Goal: Task Accomplishment & Management: Use online tool/utility

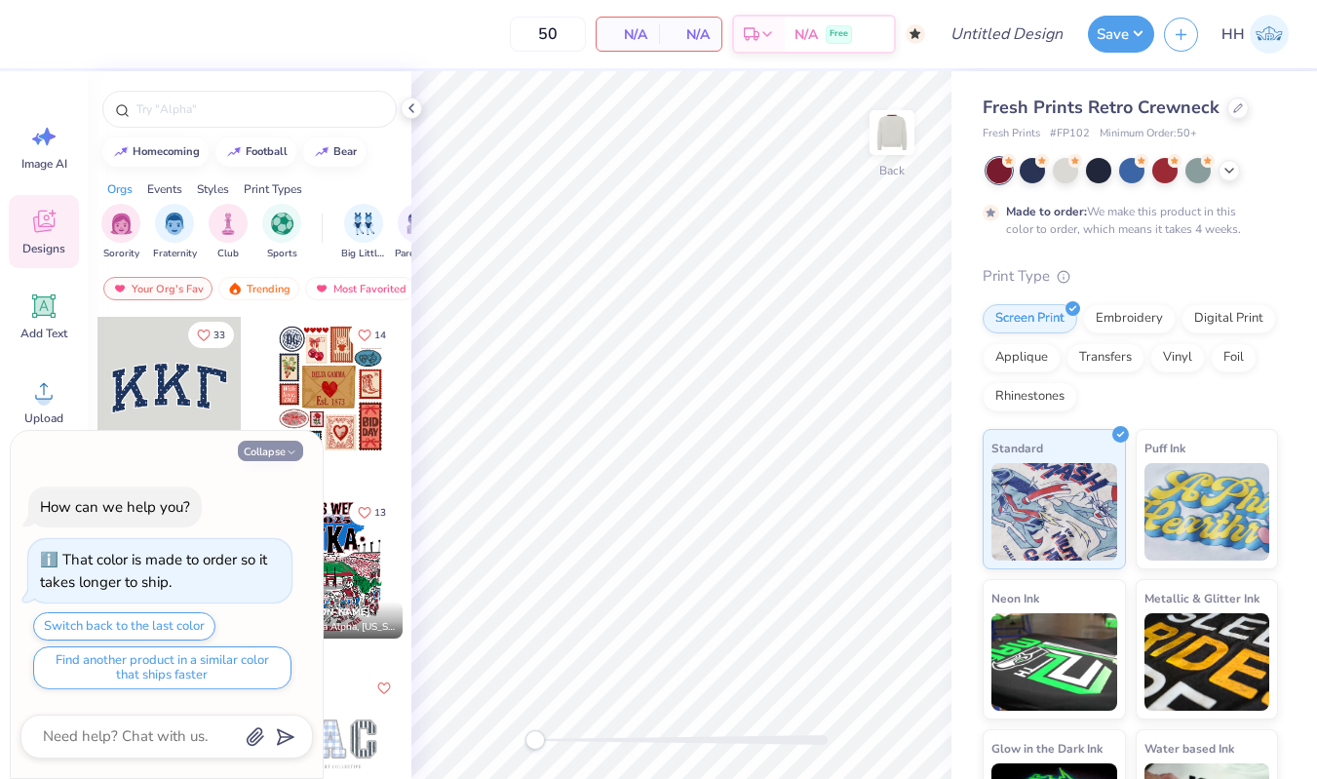
click at [290, 450] on icon "button" at bounding box center [292, 453] width 12 height 12
type textarea "x"
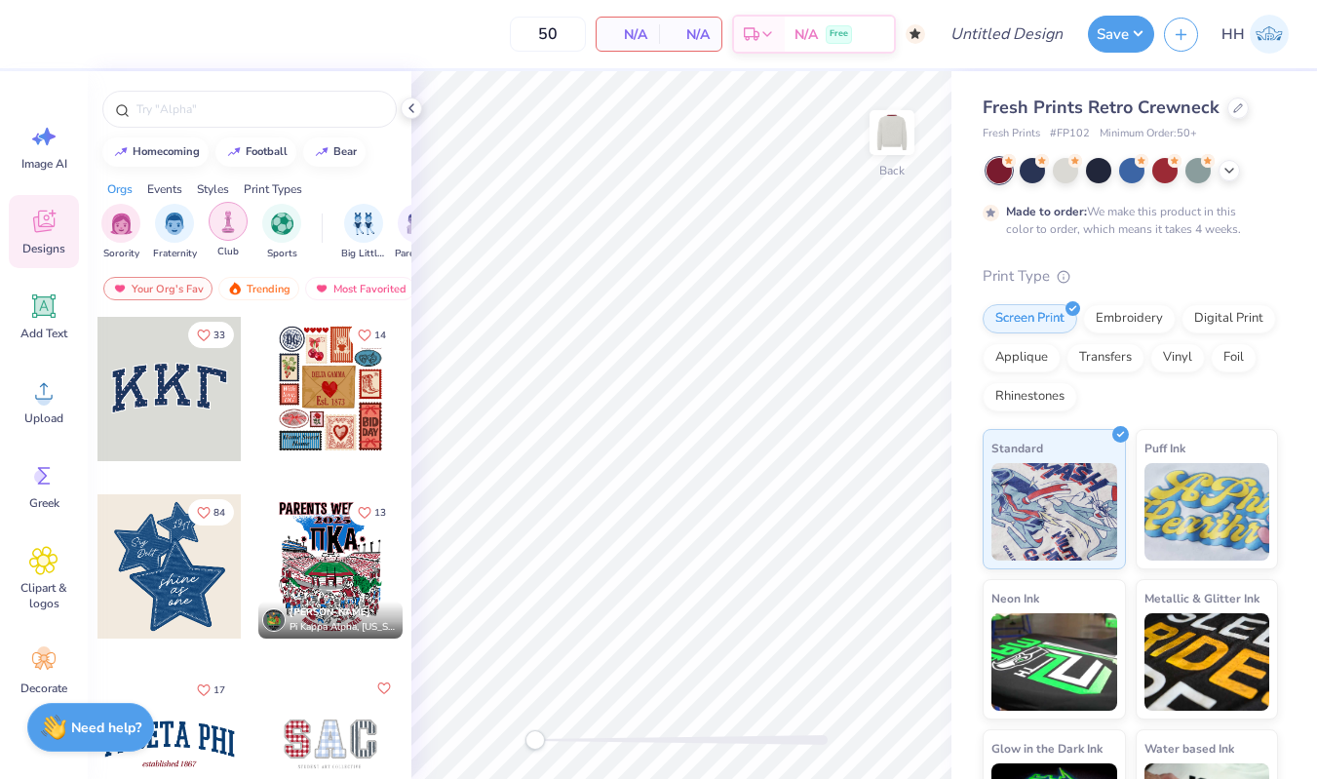
click at [278, 213] on img "filter for Sports" at bounding box center [282, 224] width 22 height 22
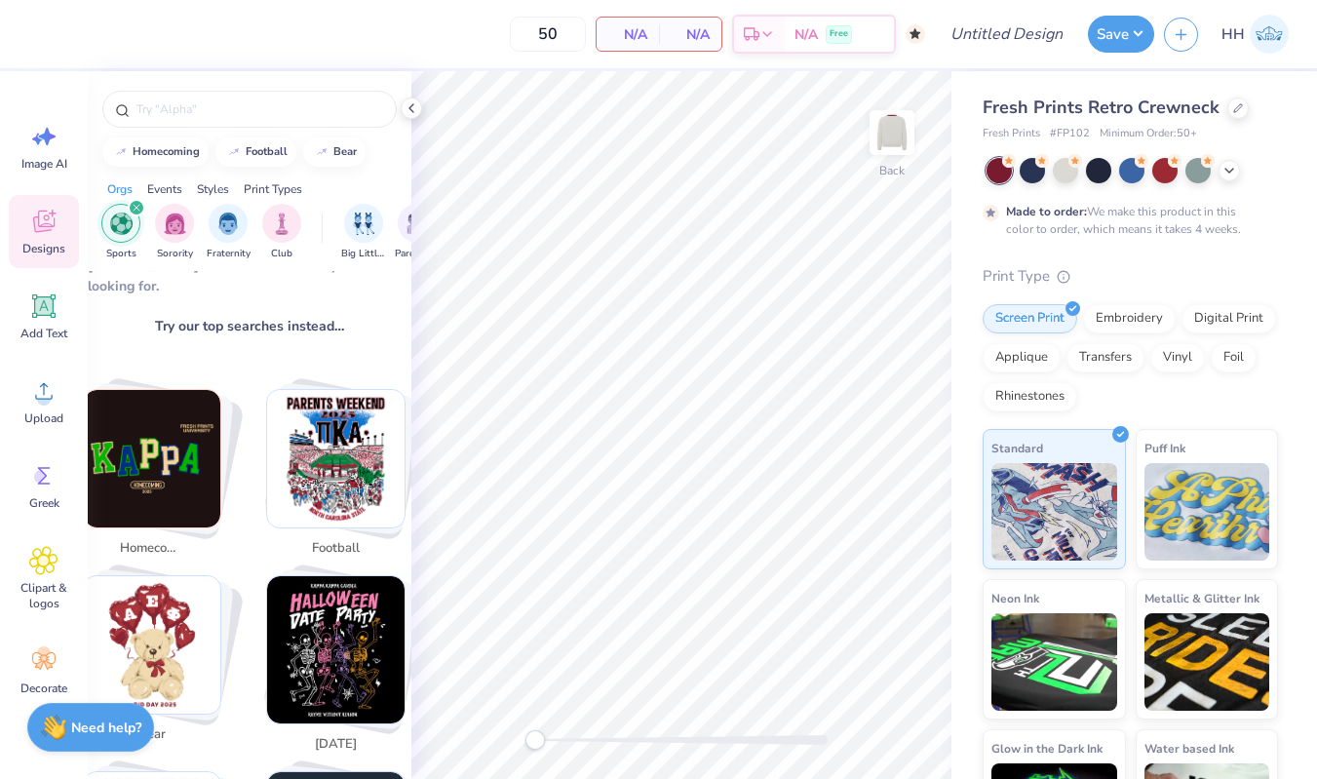
scroll to position [254, 0]
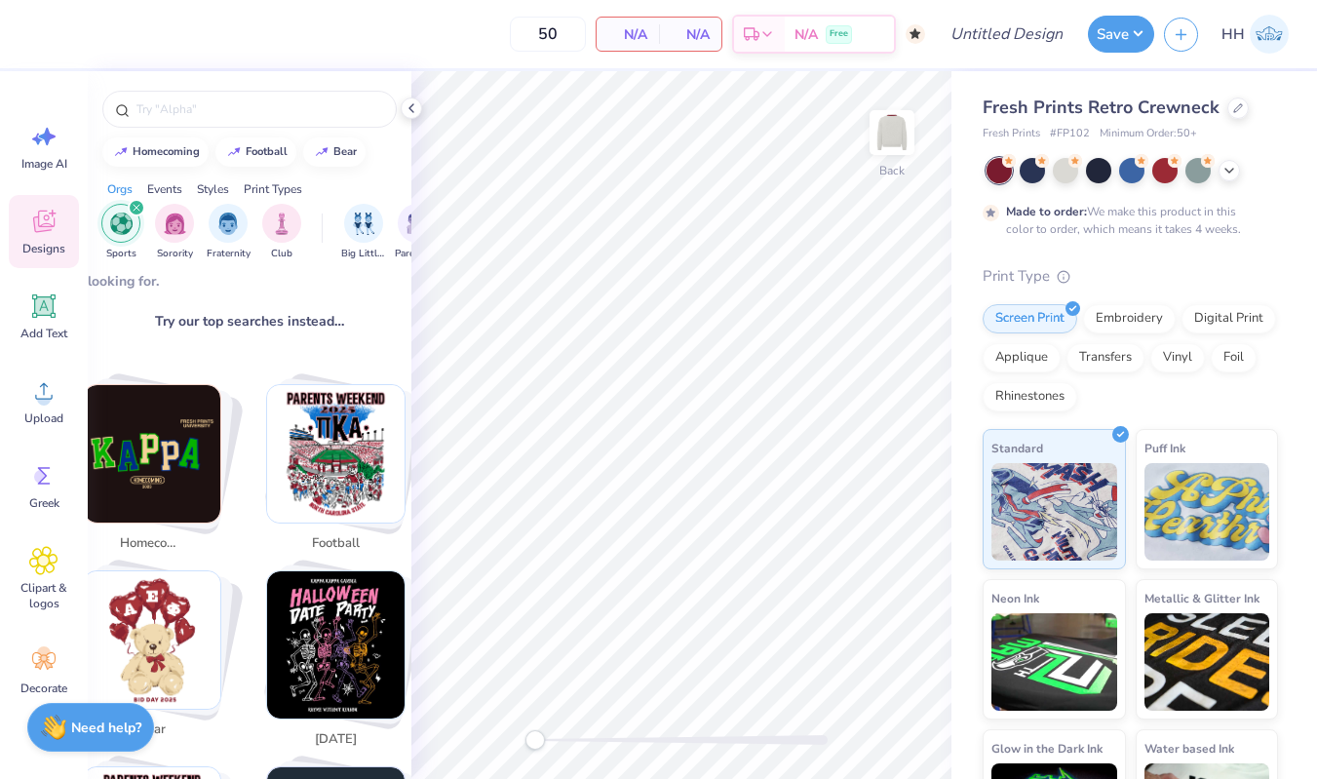
click at [334, 451] on img "Stack Card Button football" at bounding box center [335, 453] width 137 height 137
type input "football"
click at [349, 422] on img "Stack Card Button football" at bounding box center [335, 453] width 137 height 137
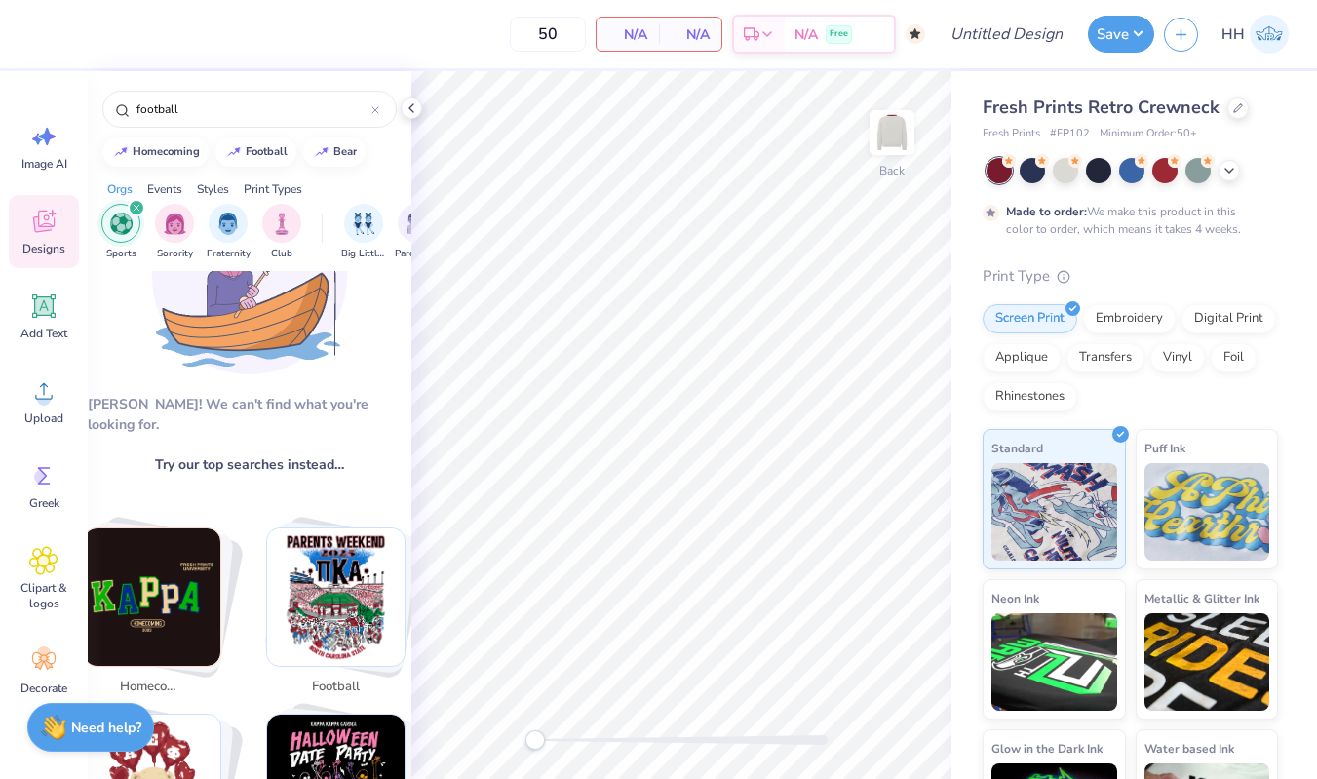
click at [325, 559] on img "Stack Card Button football" at bounding box center [335, 596] width 137 height 137
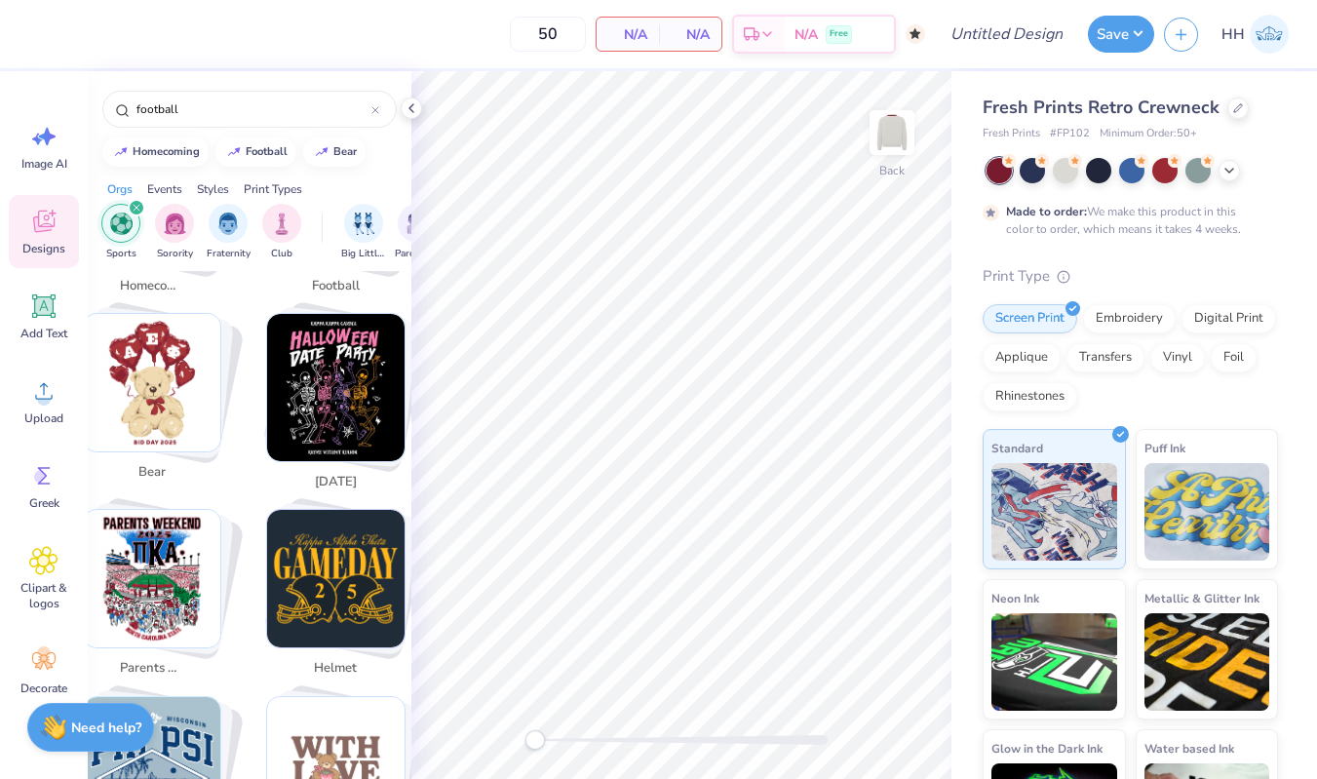
scroll to position [0, 0]
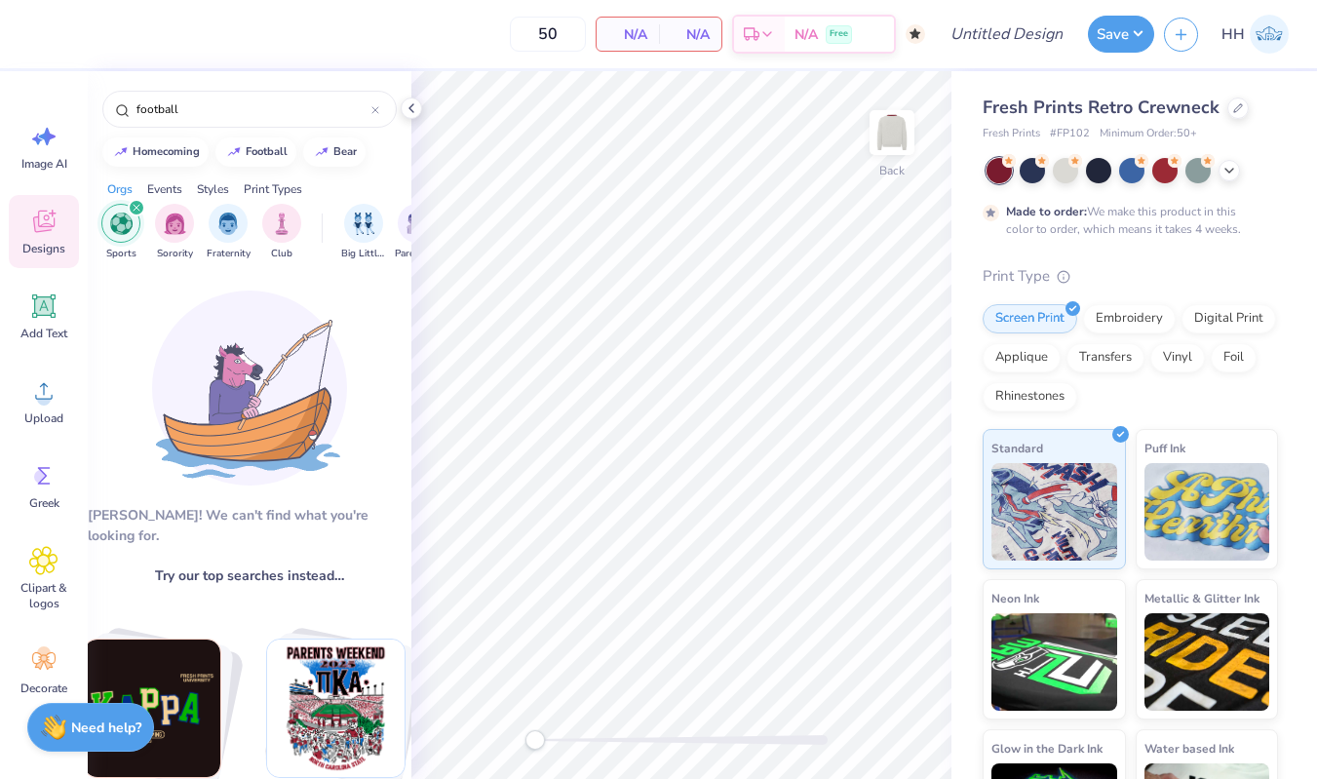
click at [349, 724] on img "Stack Card Button football" at bounding box center [335, 708] width 137 height 137
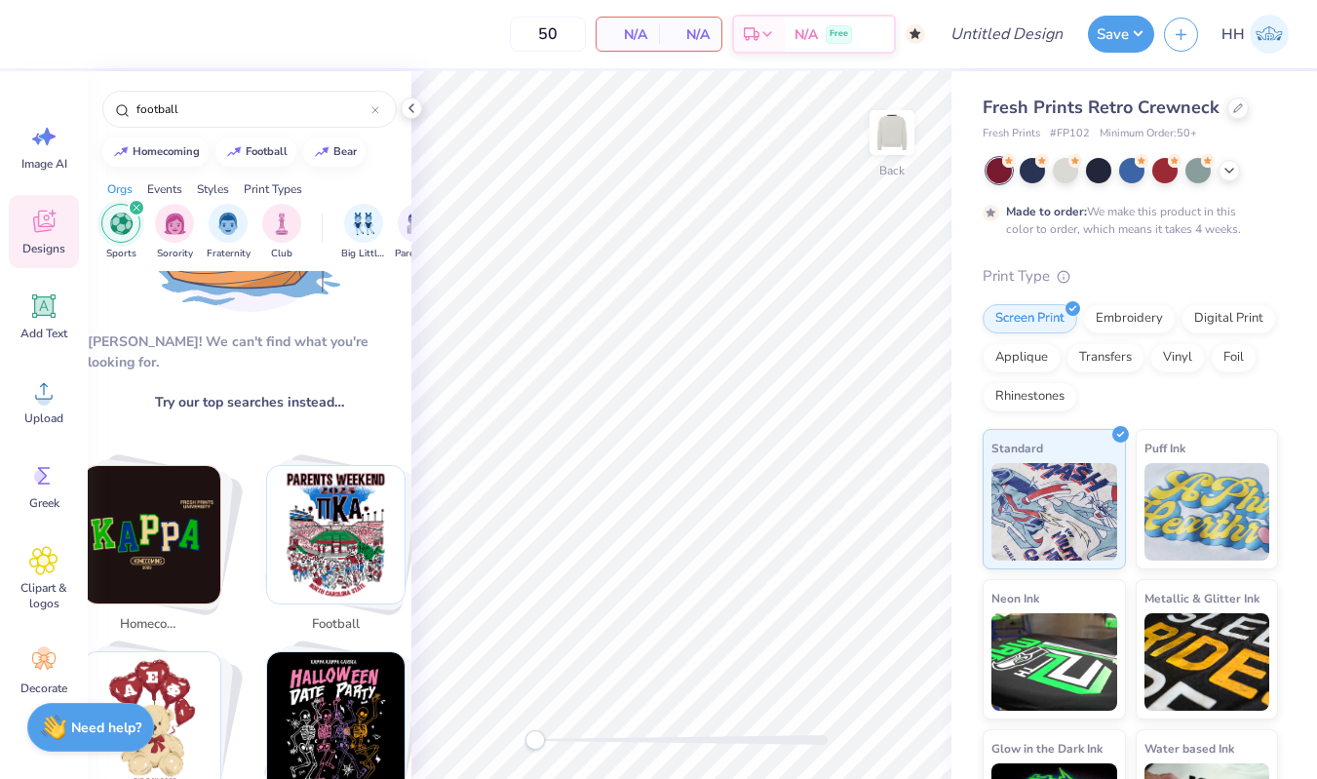
scroll to position [179, 0]
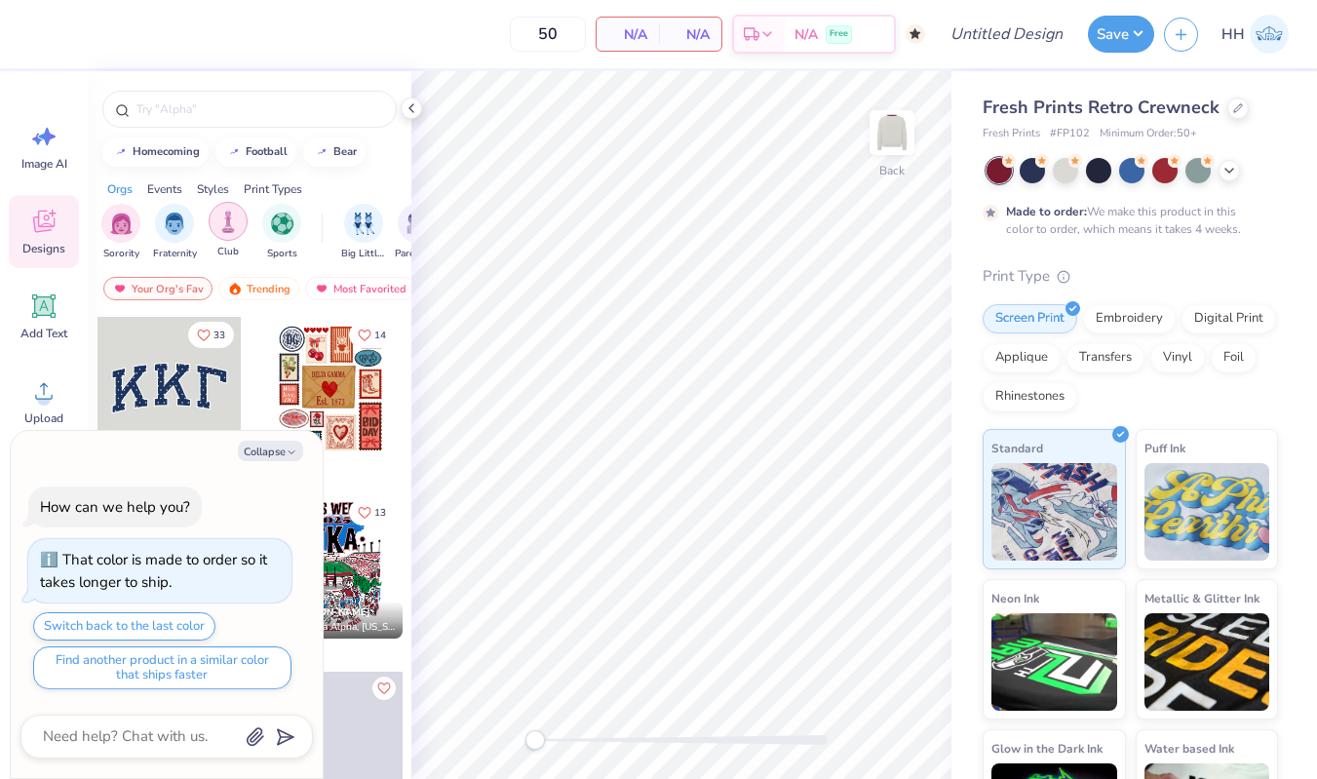
click at [279, 230] on img "filter for Sports" at bounding box center [282, 224] width 22 height 22
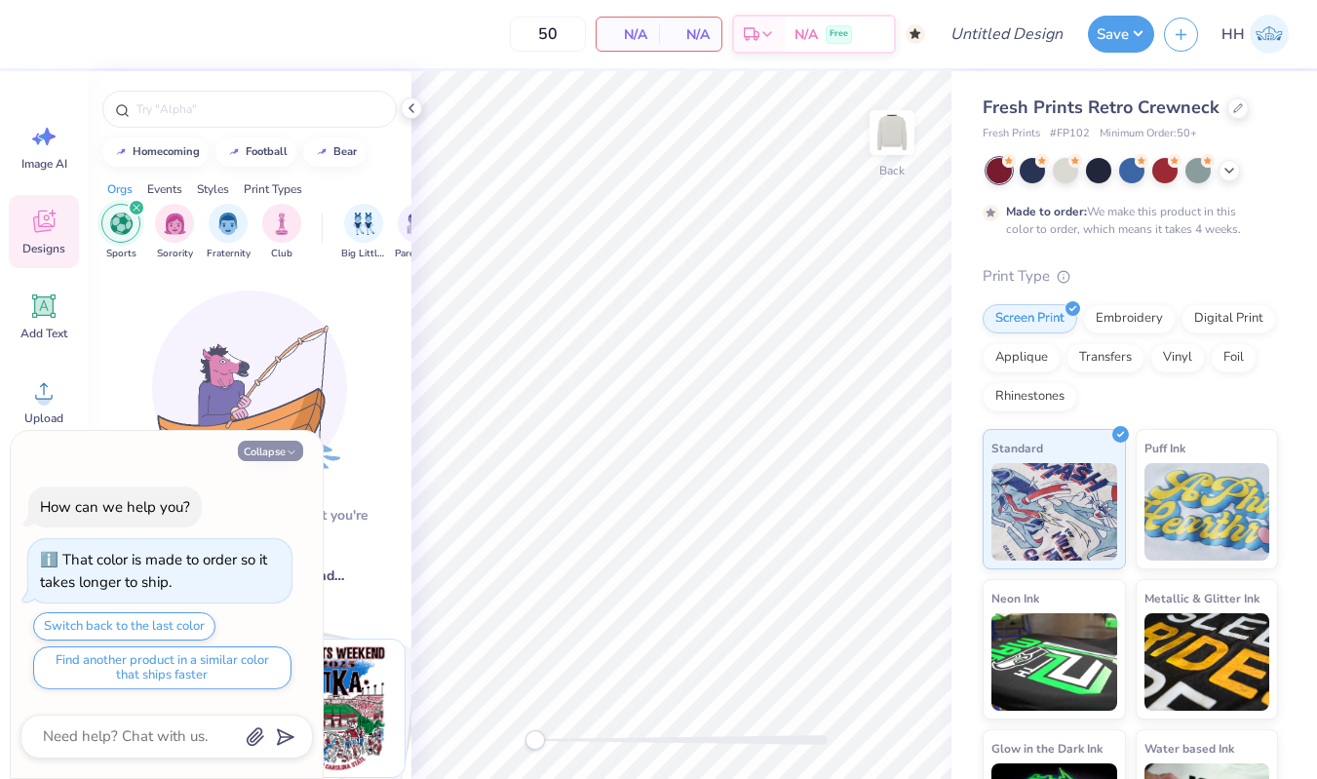
click at [288, 452] on icon "button" at bounding box center [292, 453] width 12 height 12
type textarea "x"
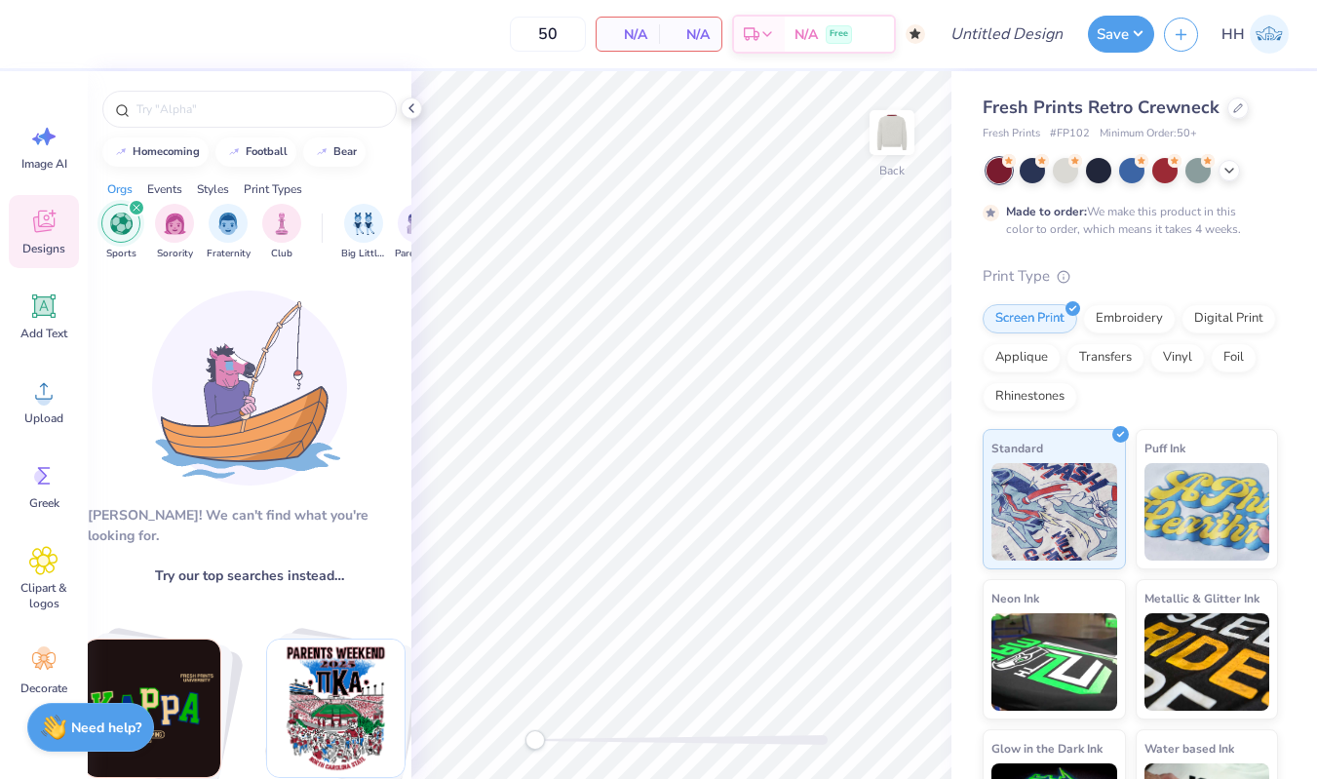
click at [355, 663] on img "Stack Card Button football" at bounding box center [335, 708] width 137 height 137
type input "football"
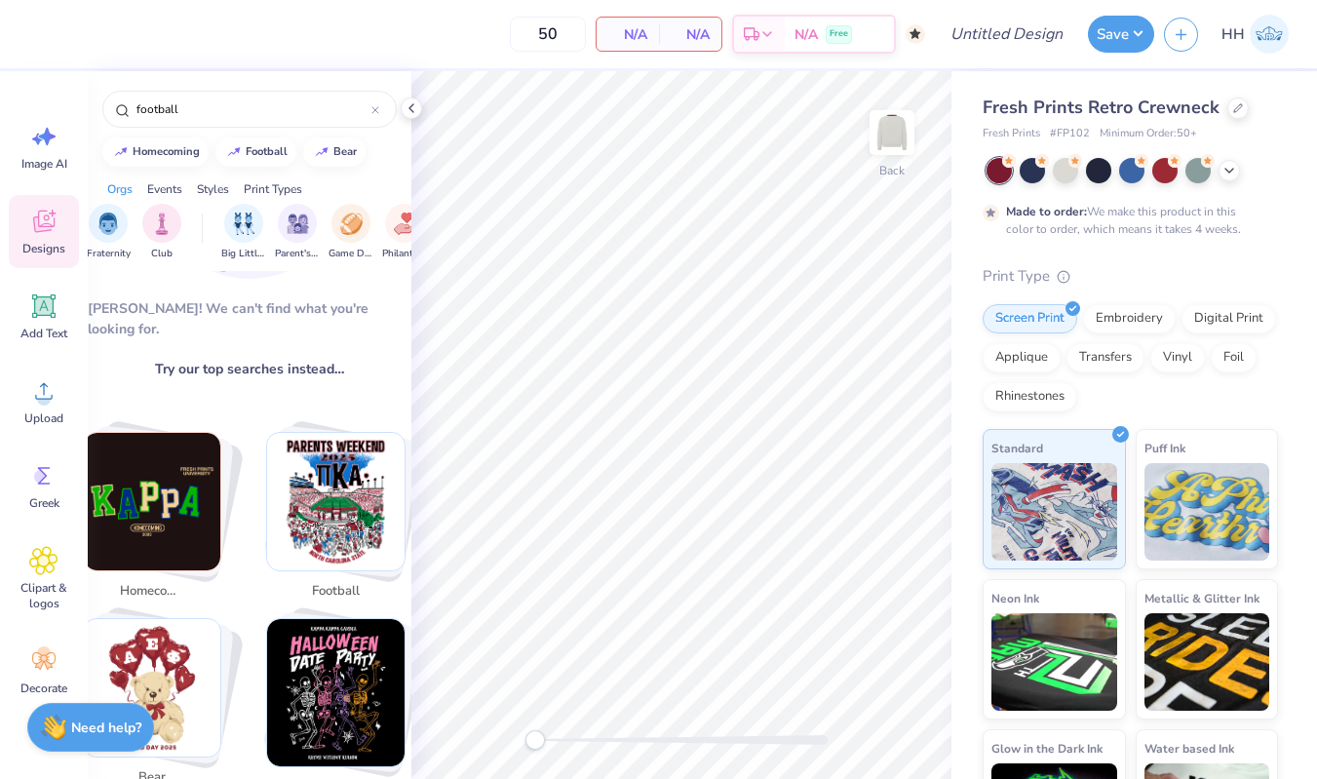
scroll to position [0, 119]
click at [301, 215] on img "filter for Parent's Weekend" at bounding box center [299, 222] width 22 height 22
click at [266, 146] on div "football" at bounding box center [267, 149] width 42 height 11
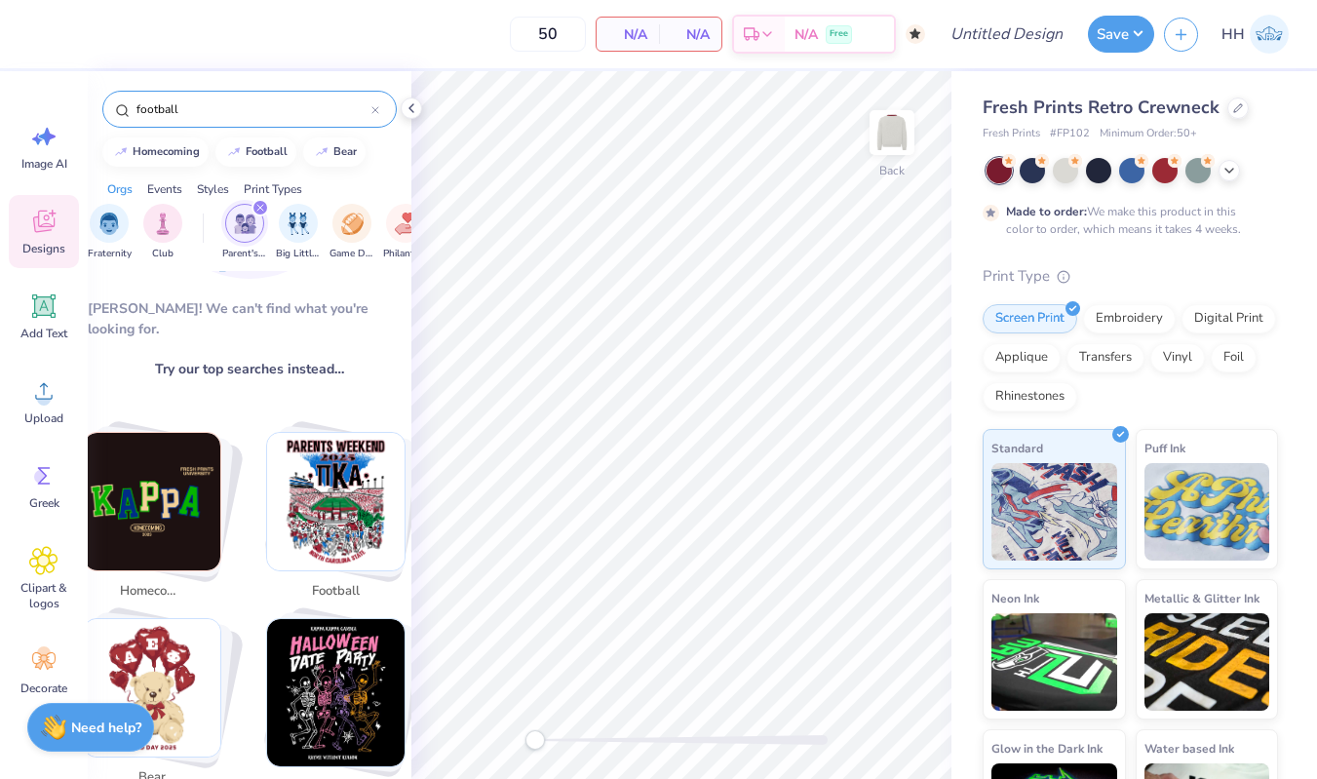
click at [381, 109] on div "football" at bounding box center [249, 109] width 294 height 37
click at [371, 110] on input "football" at bounding box center [253, 109] width 237 height 20
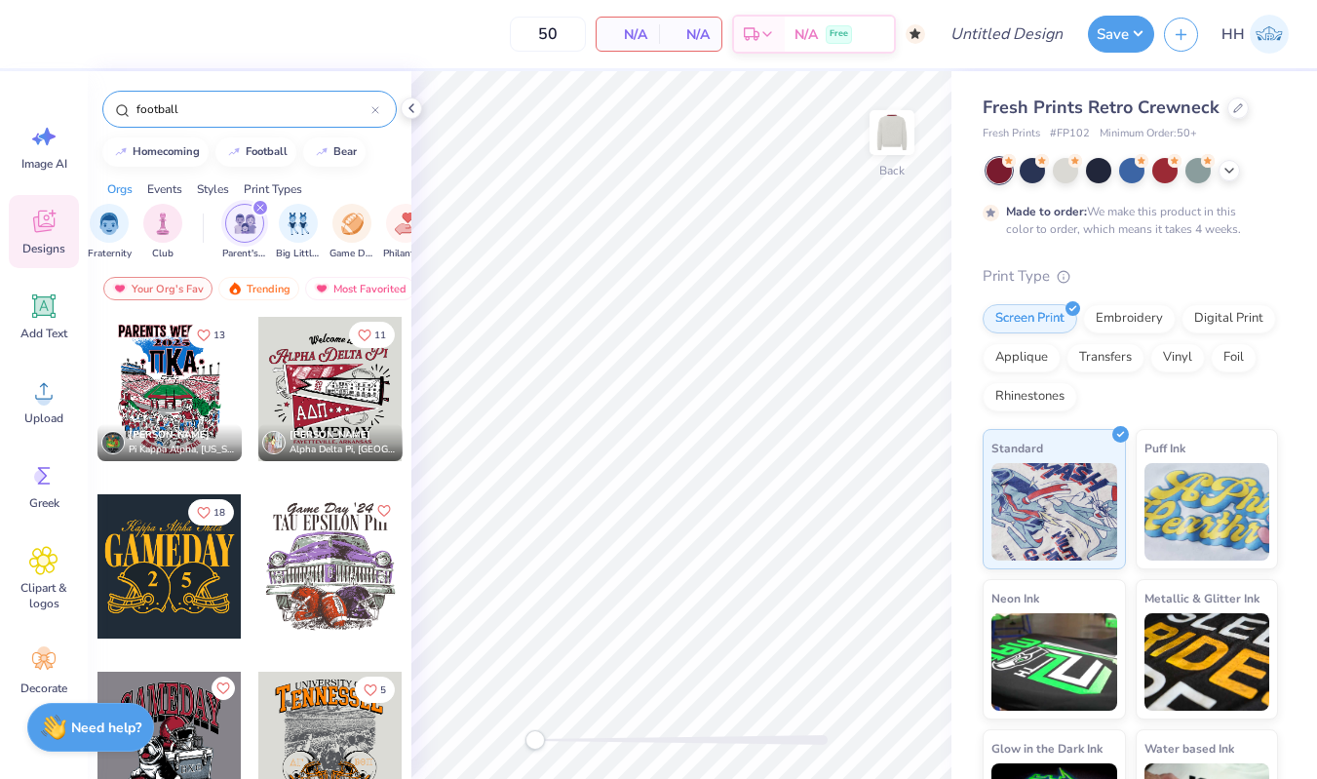
click at [372, 110] on icon at bounding box center [375, 110] width 8 height 8
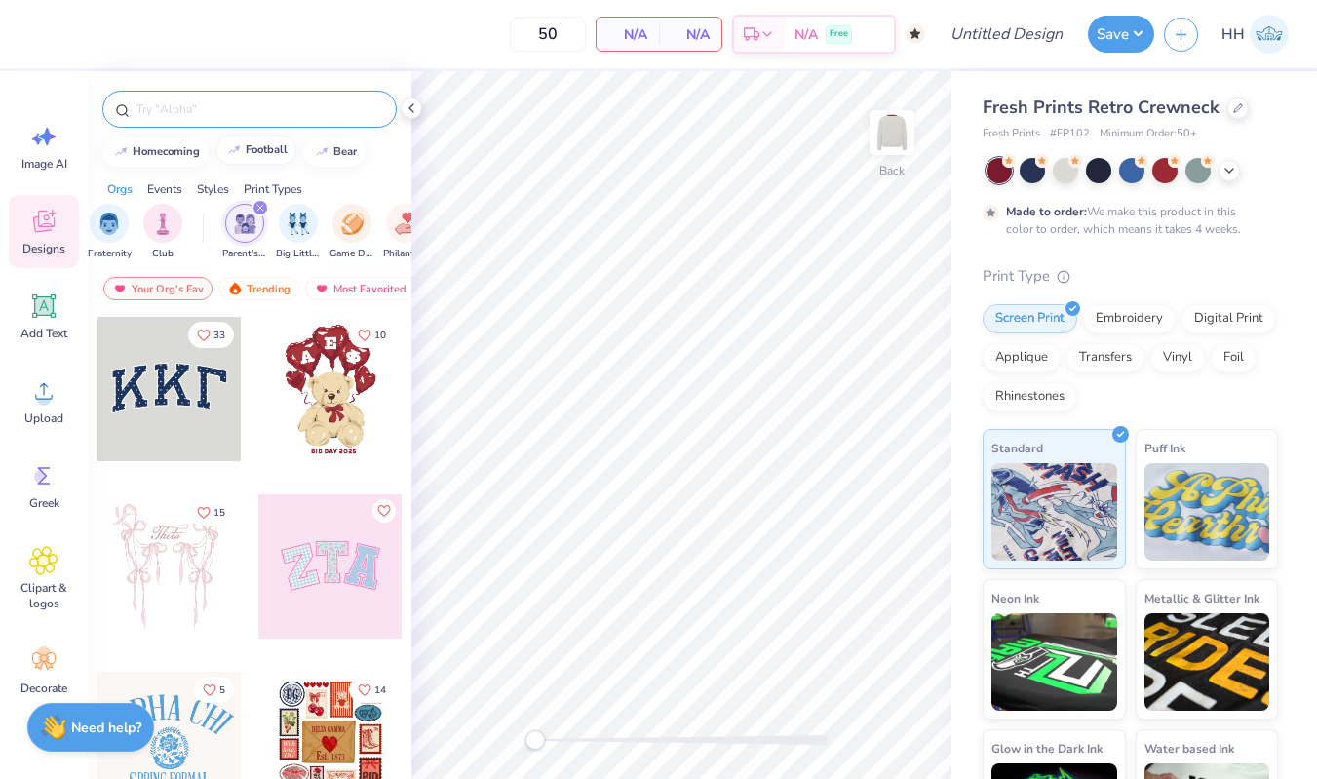
click at [280, 149] on div "football" at bounding box center [267, 149] width 42 height 11
type input "football"
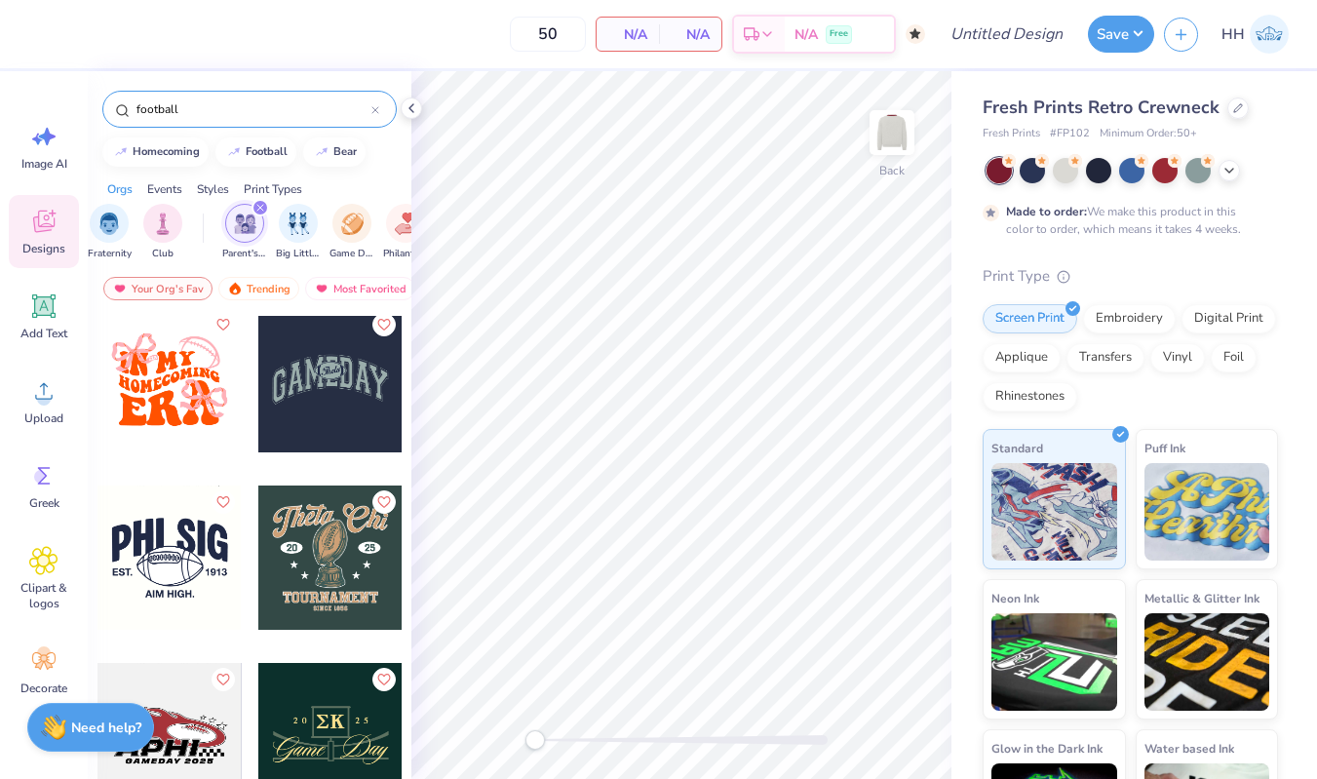
scroll to position [5885, 0]
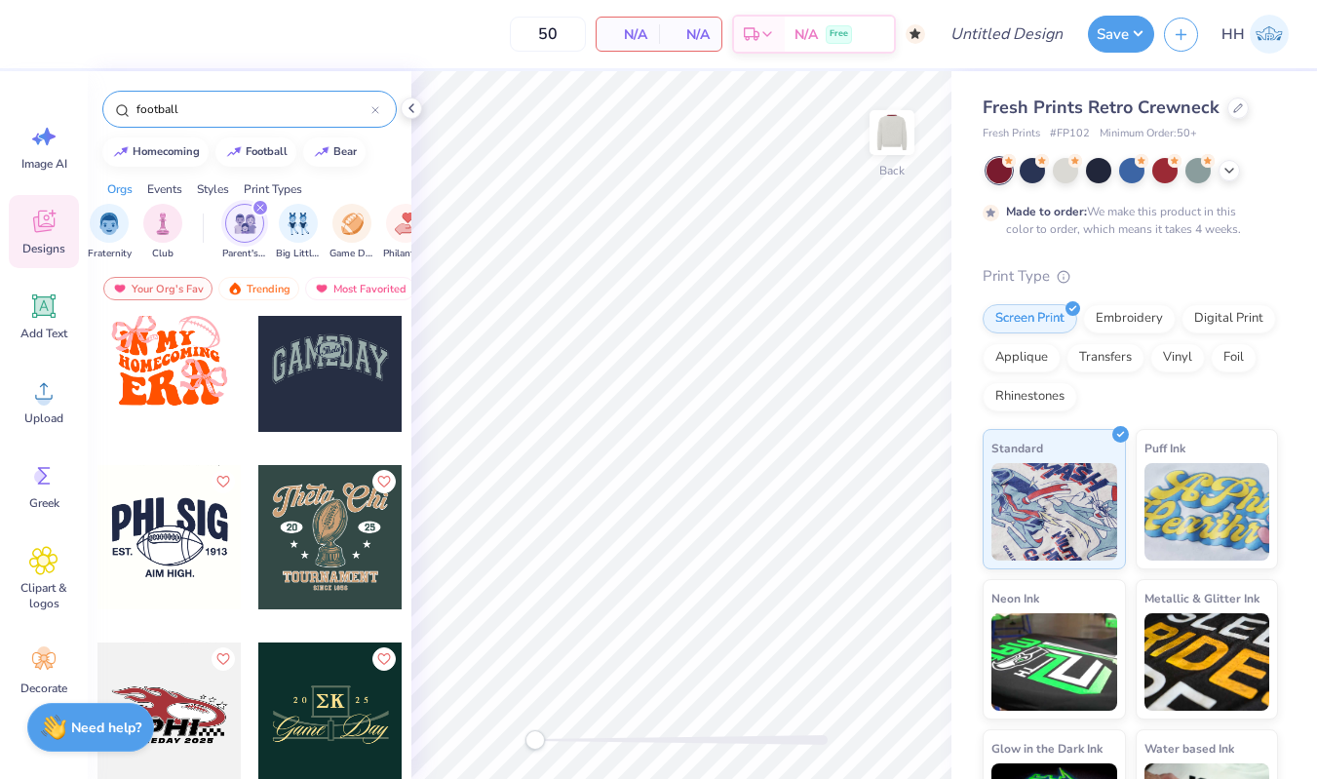
click at [358, 379] on div at bounding box center [330, 360] width 144 height 144
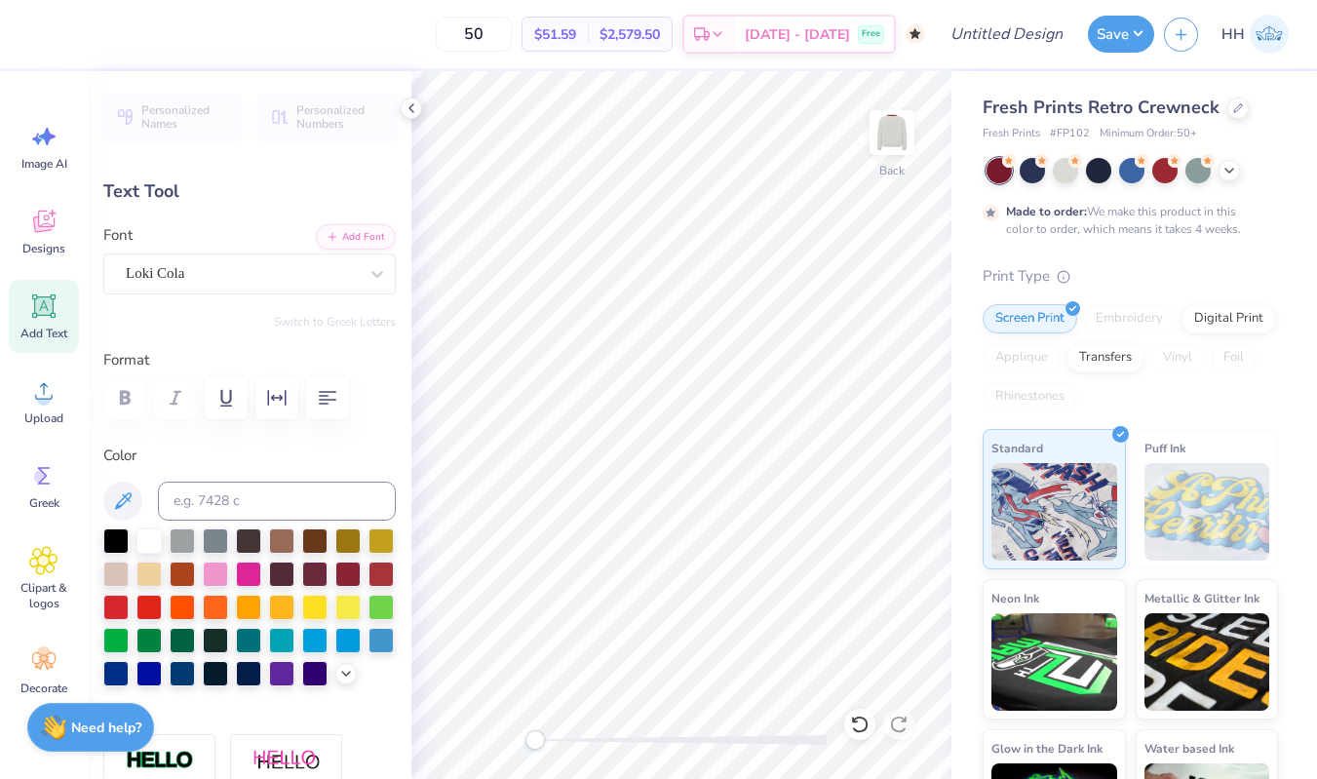
scroll to position [0, 0]
type input "14.31"
type input "6.16"
type input "3.00"
type input "0.0"
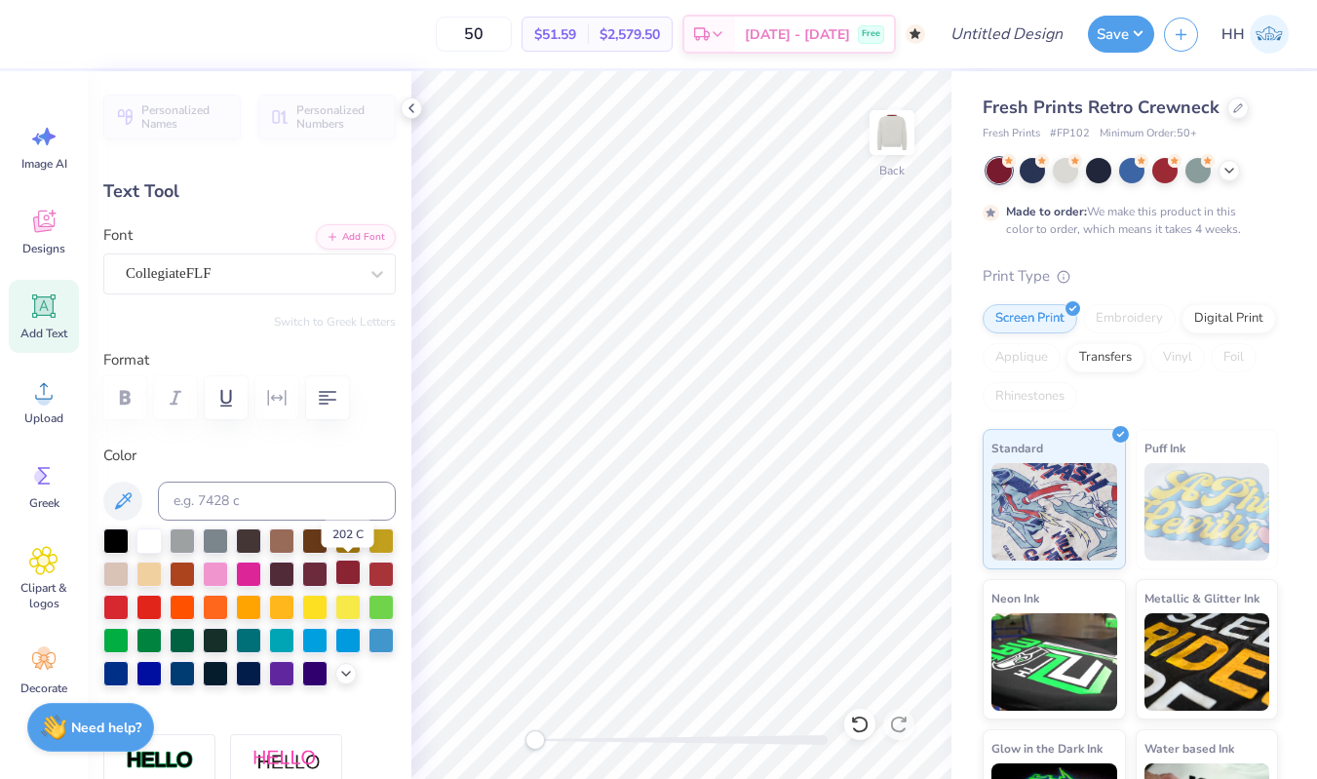
click at [347, 571] on div at bounding box center [347, 572] width 25 height 25
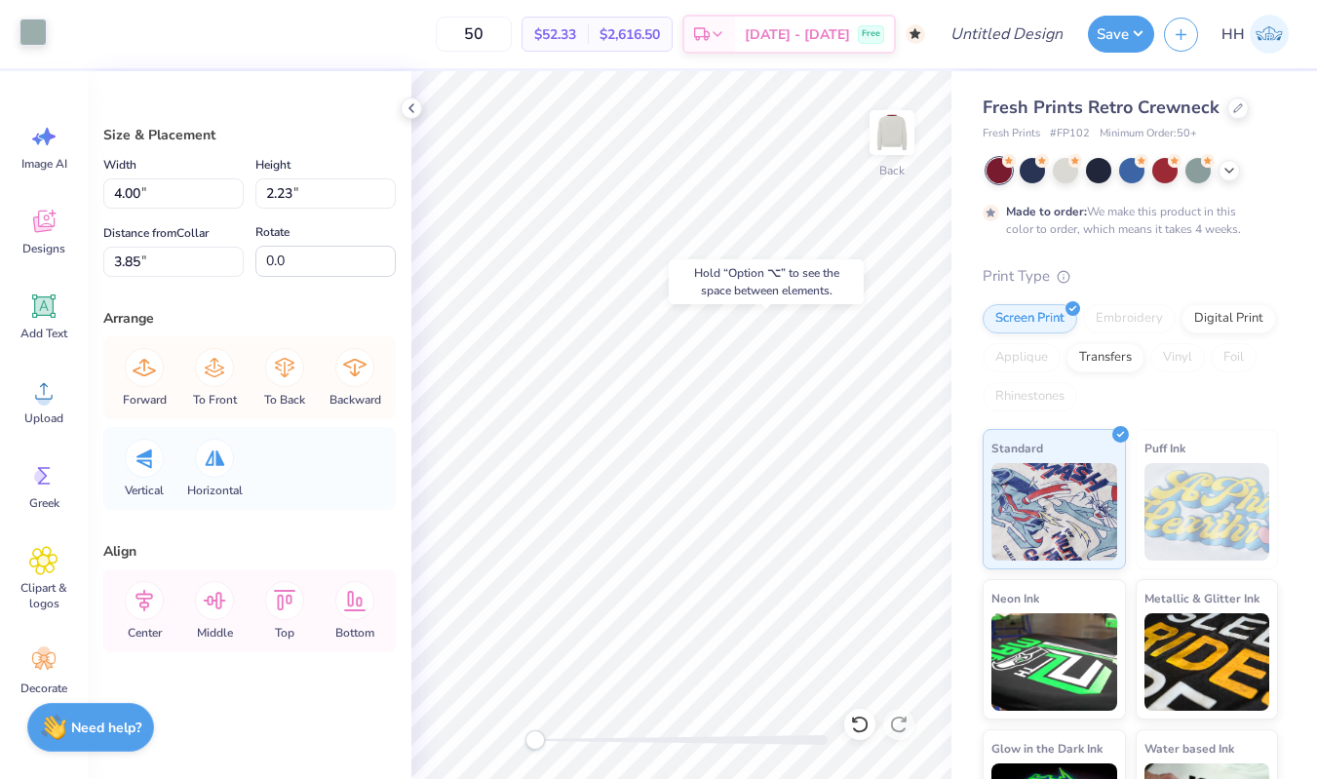
click at [31, 25] on div at bounding box center [33, 32] width 27 height 27
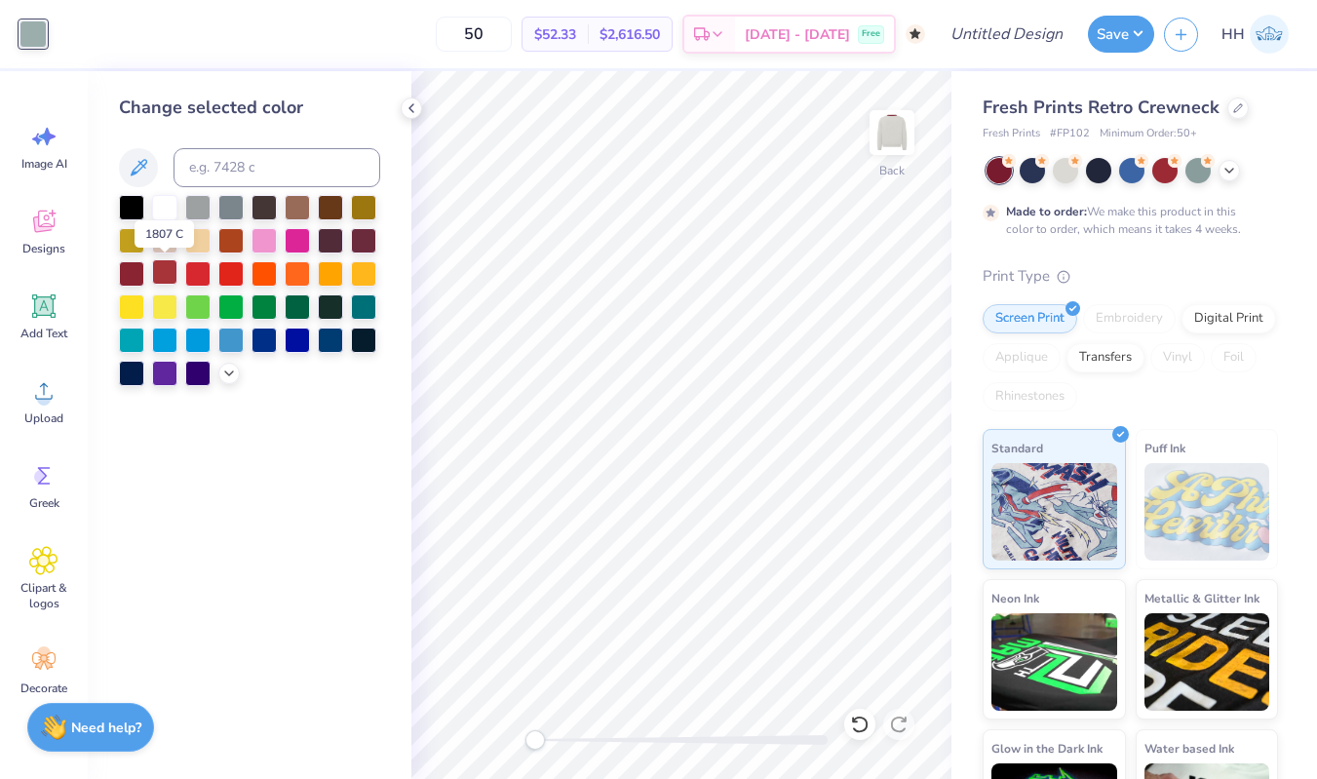
click at [163, 279] on div at bounding box center [164, 271] width 25 height 25
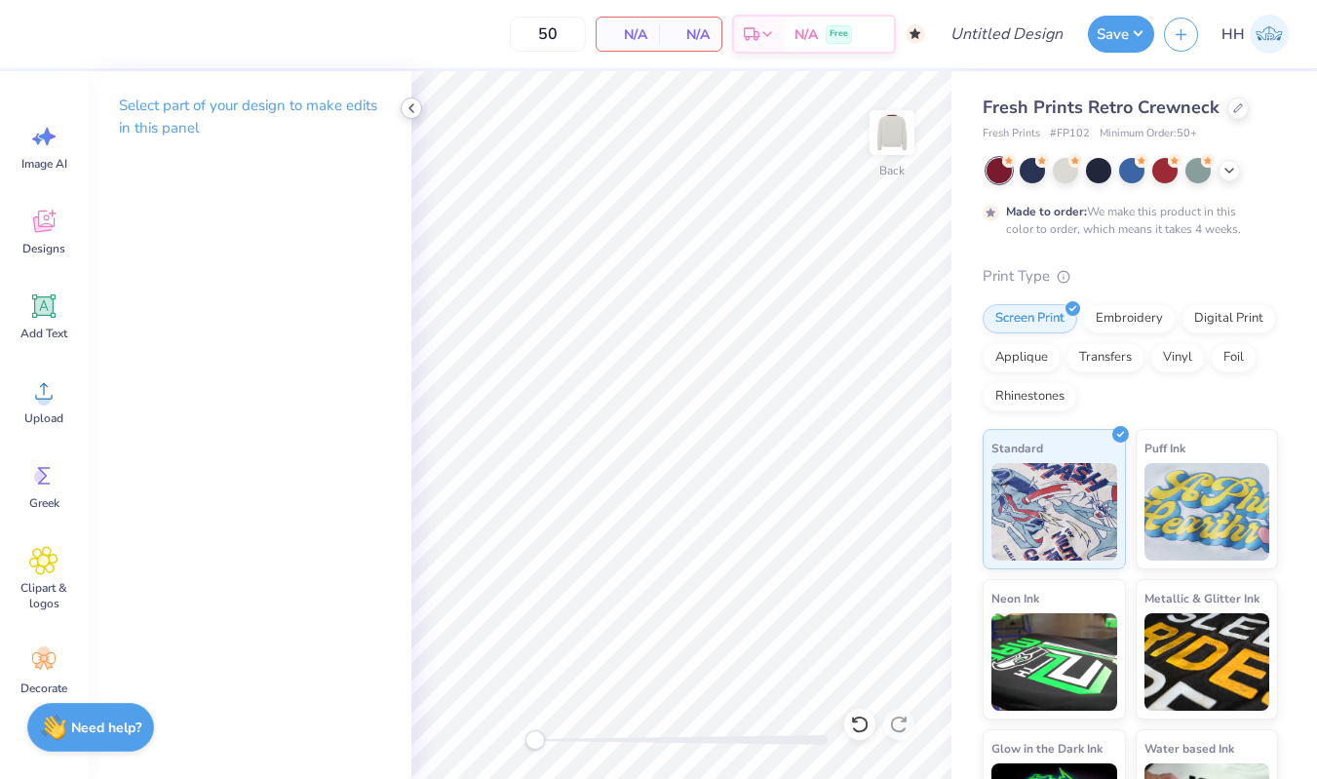
click at [409, 103] on icon at bounding box center [412, 108] width 16 height 16
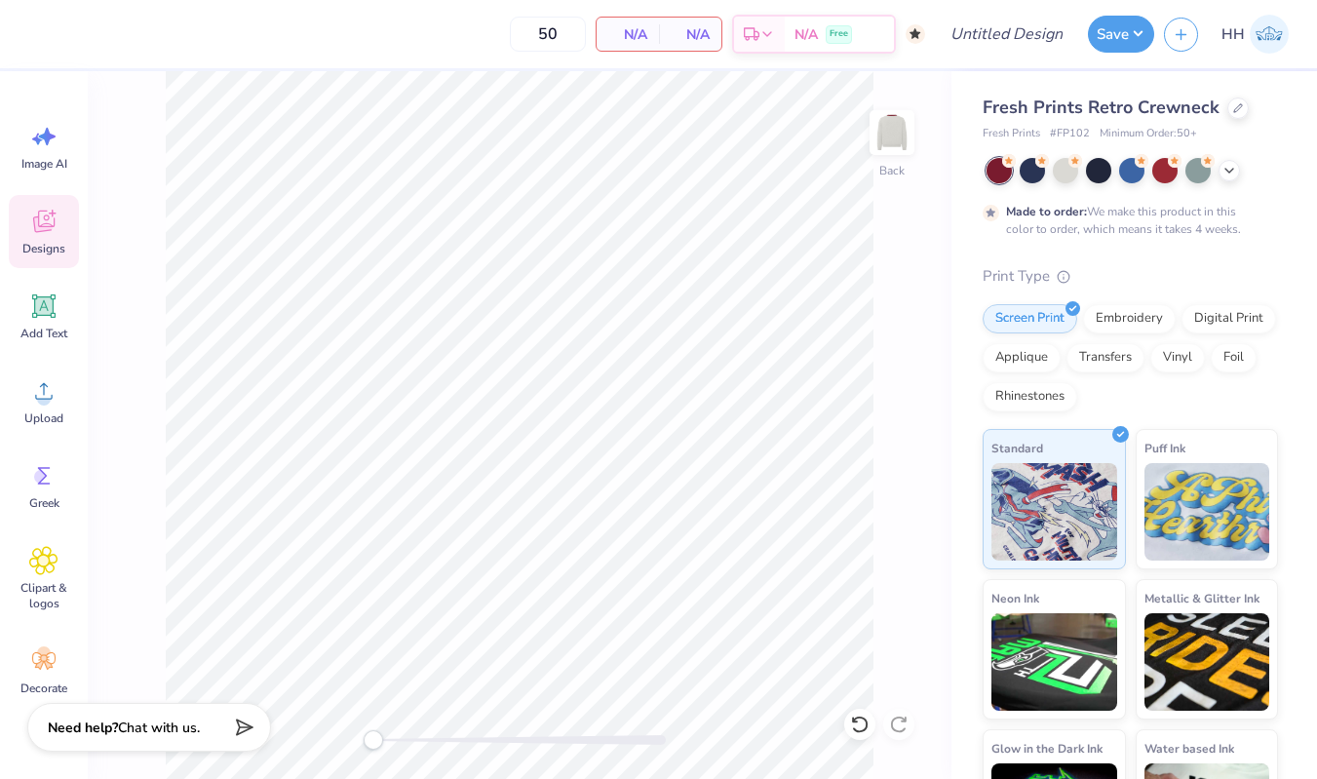
click at [44, 214] on icon at bounding box center [43, 221] width 29 height 29
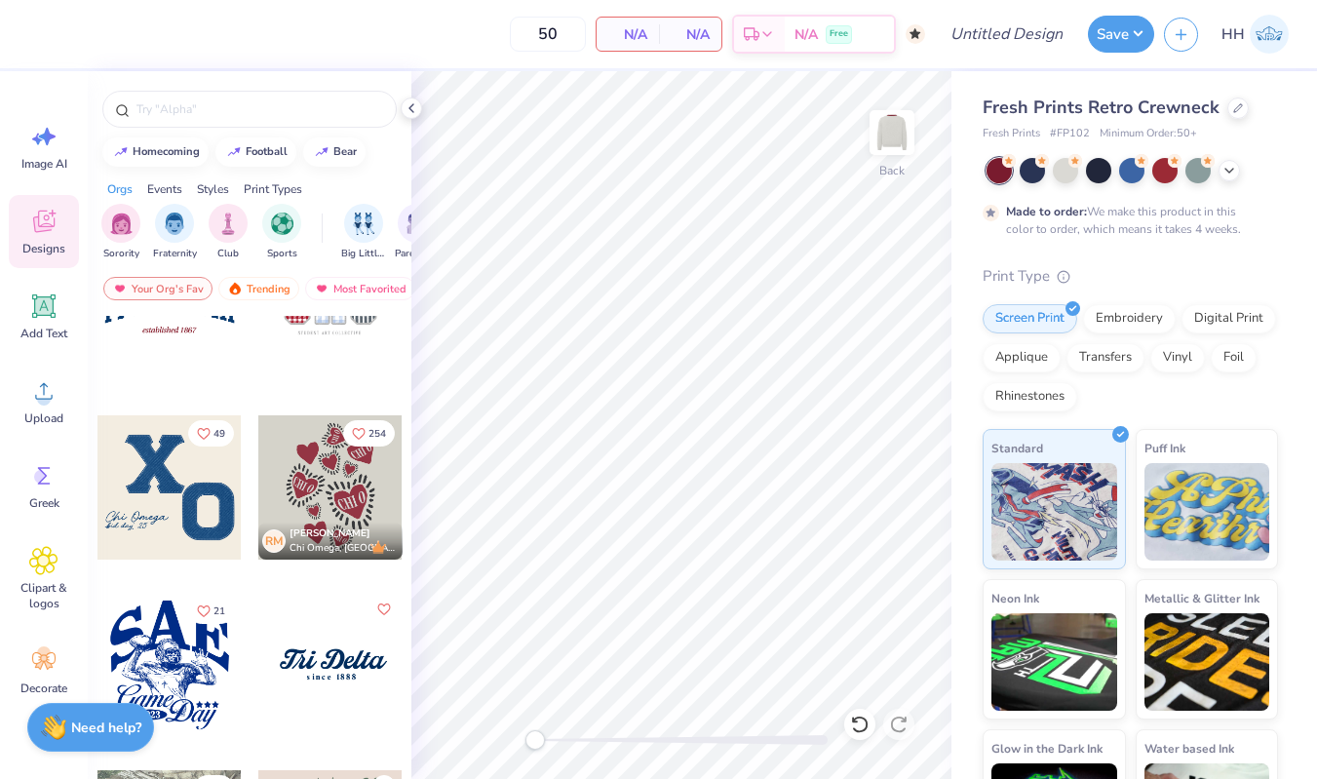
scroll to position [438, 0]
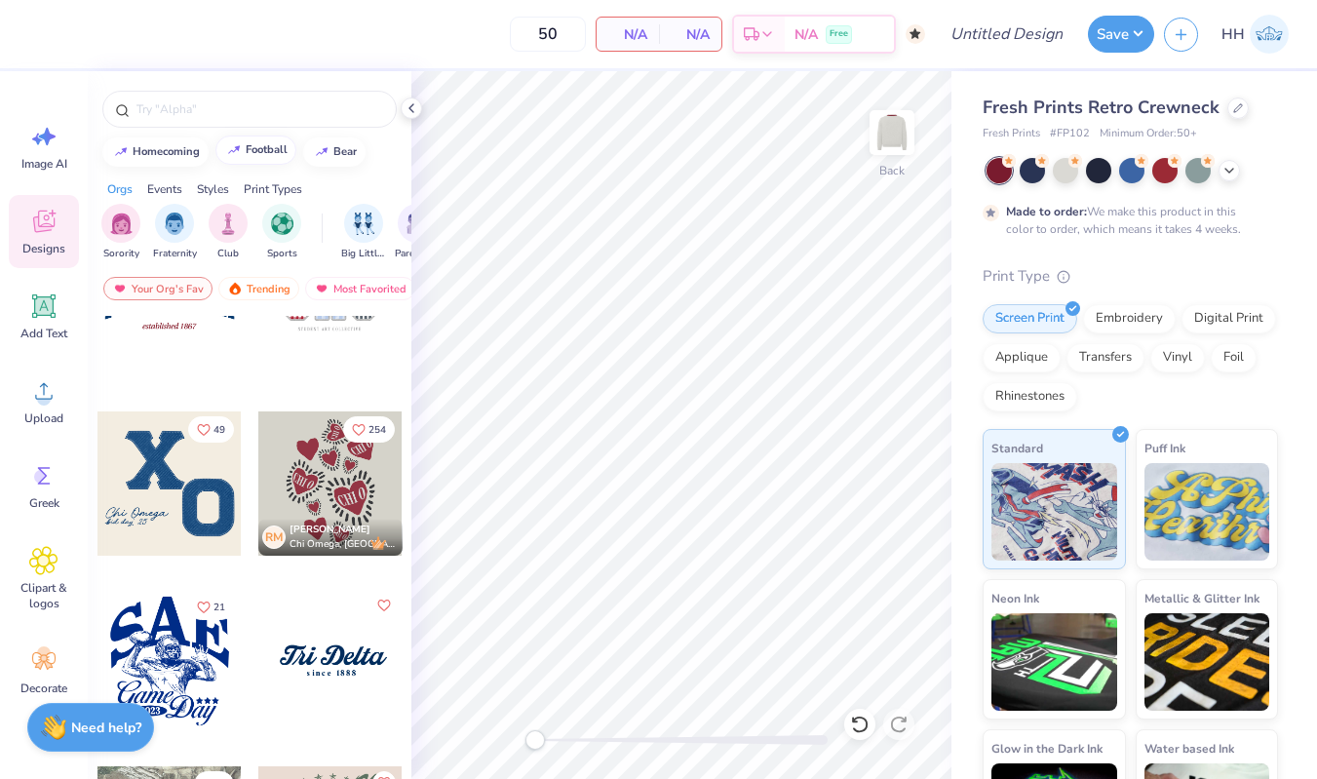
click at [257, 145] on div "football" at bounding box center [267, 149] width 42 height 11
type input "football"
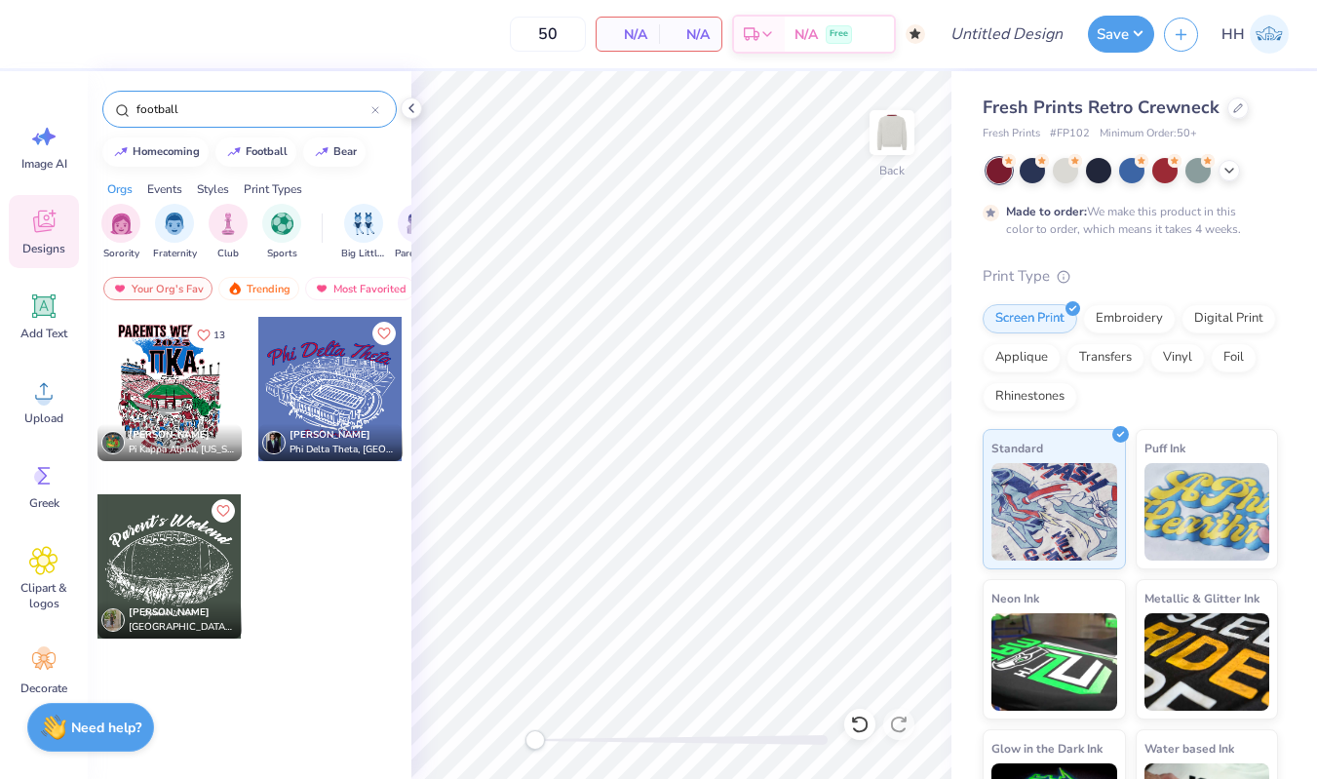
click at [380, 111] on div "football" at bounding box center [249, 109] width 294 height 37
click at [374, 107] on icon at bounding box center [375, 110] width 8 height 8
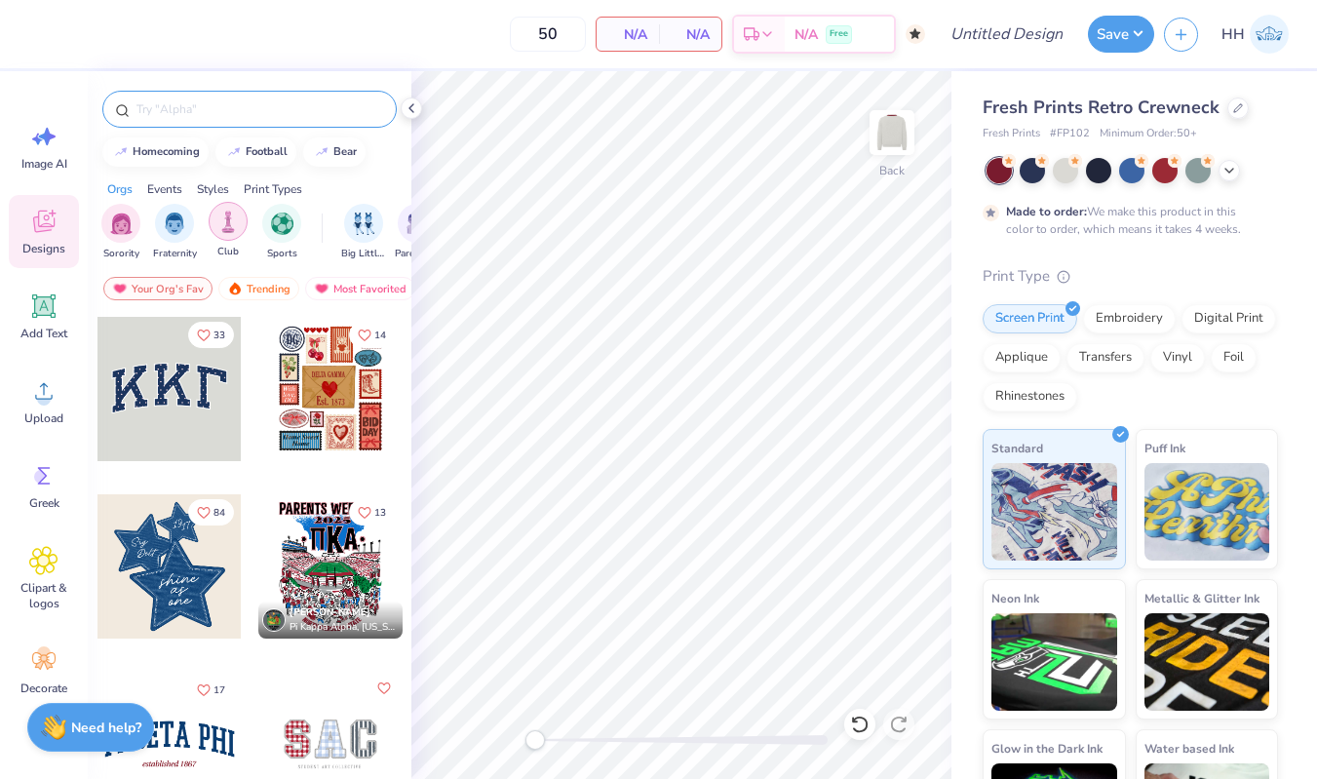
click at [285, 218] on img "filter for Sports" at bounding box center [282, 224] width 22 height 22
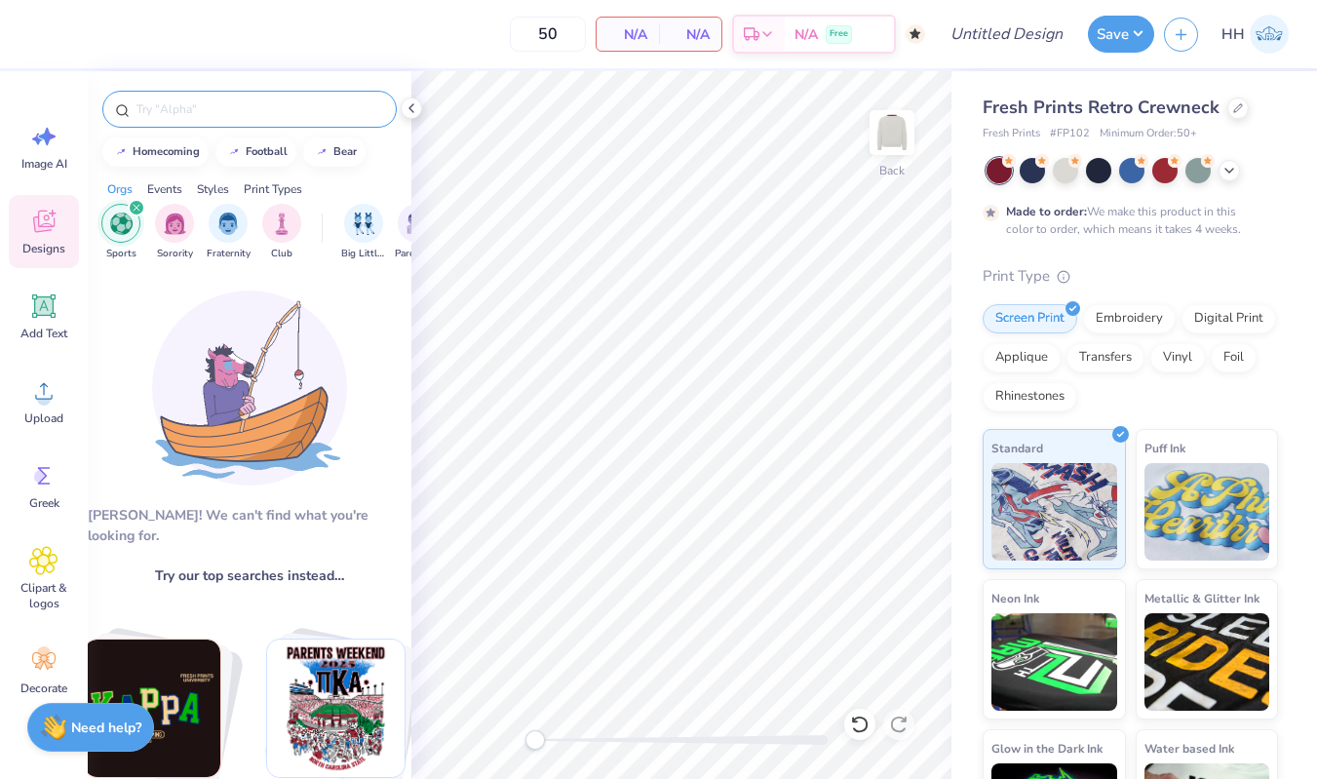
click at [334, 640] on img "Stack Card Button football" at bounding box center [335, 708] width 137 height 137
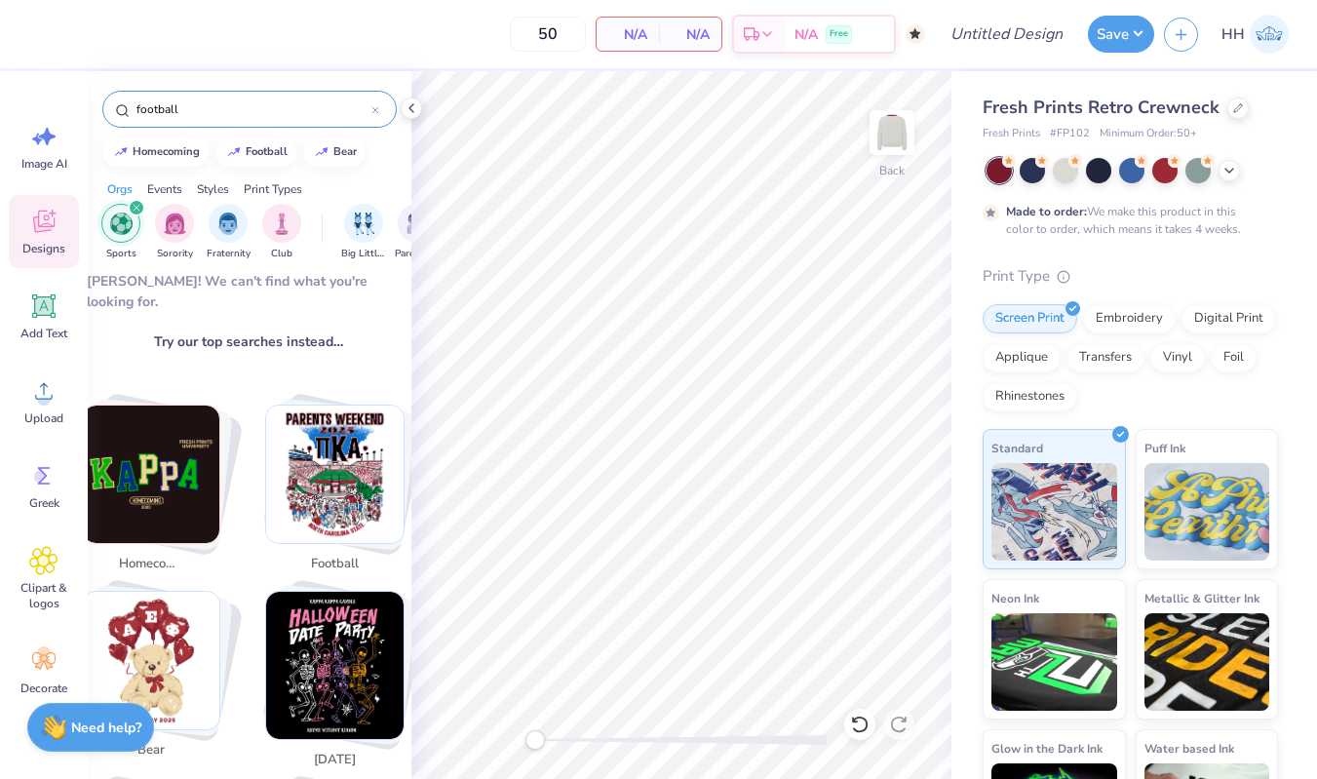
scroll to position [234, 3]
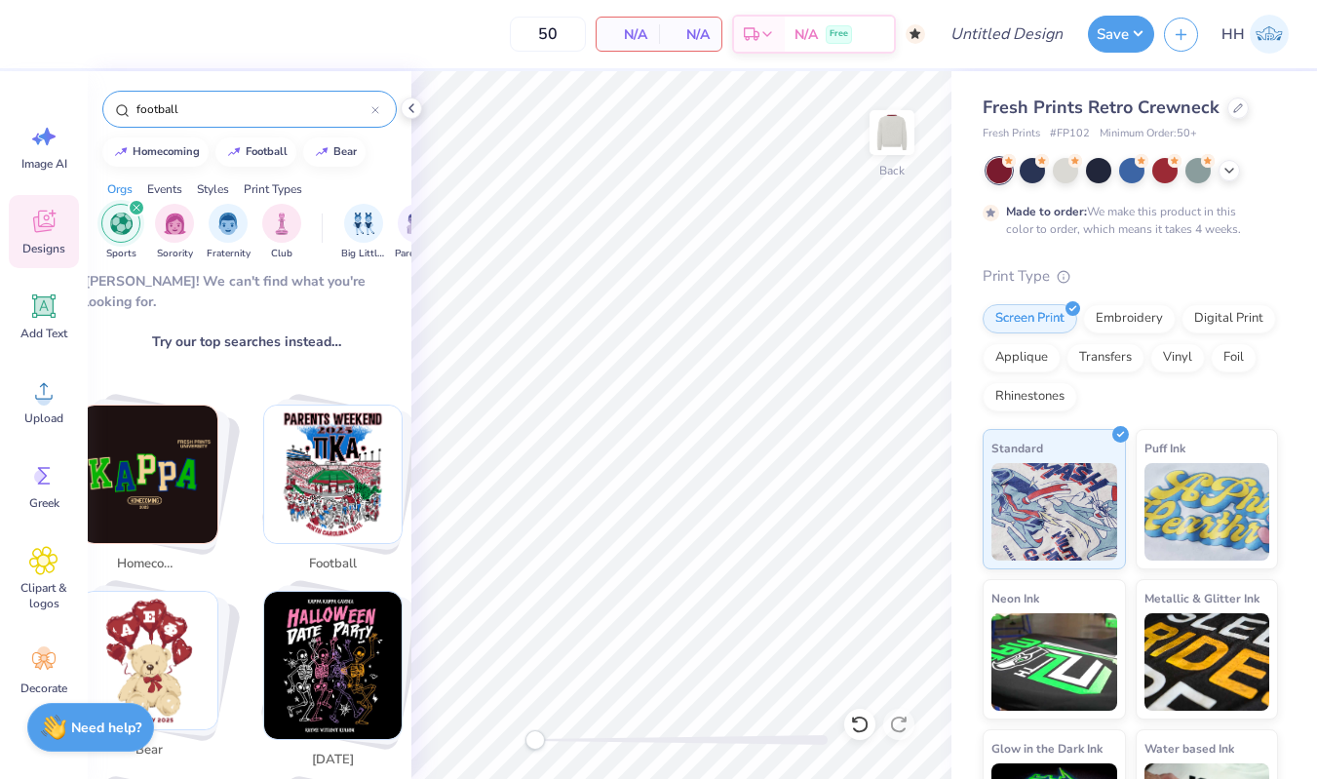
click at [319, 482] on img "Stack Card Button football" at bounding box center [332, 474] width 137 height 137
click at [260, 147] on div "football" at bounding box center [267, 149] width 42 height 11
click at [266, 155] on div "football" at bounding box center [267, 149] width 42 height 11
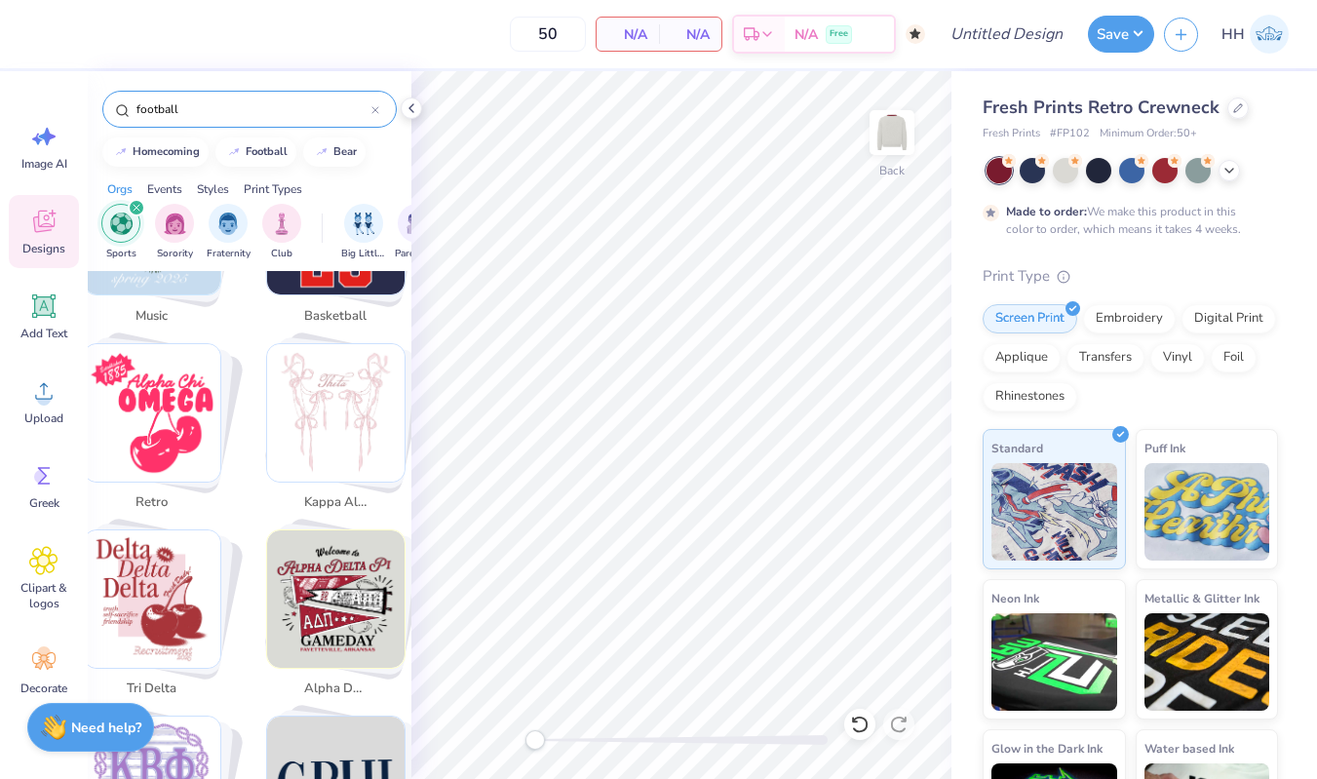
scroll to position [4583, 0]
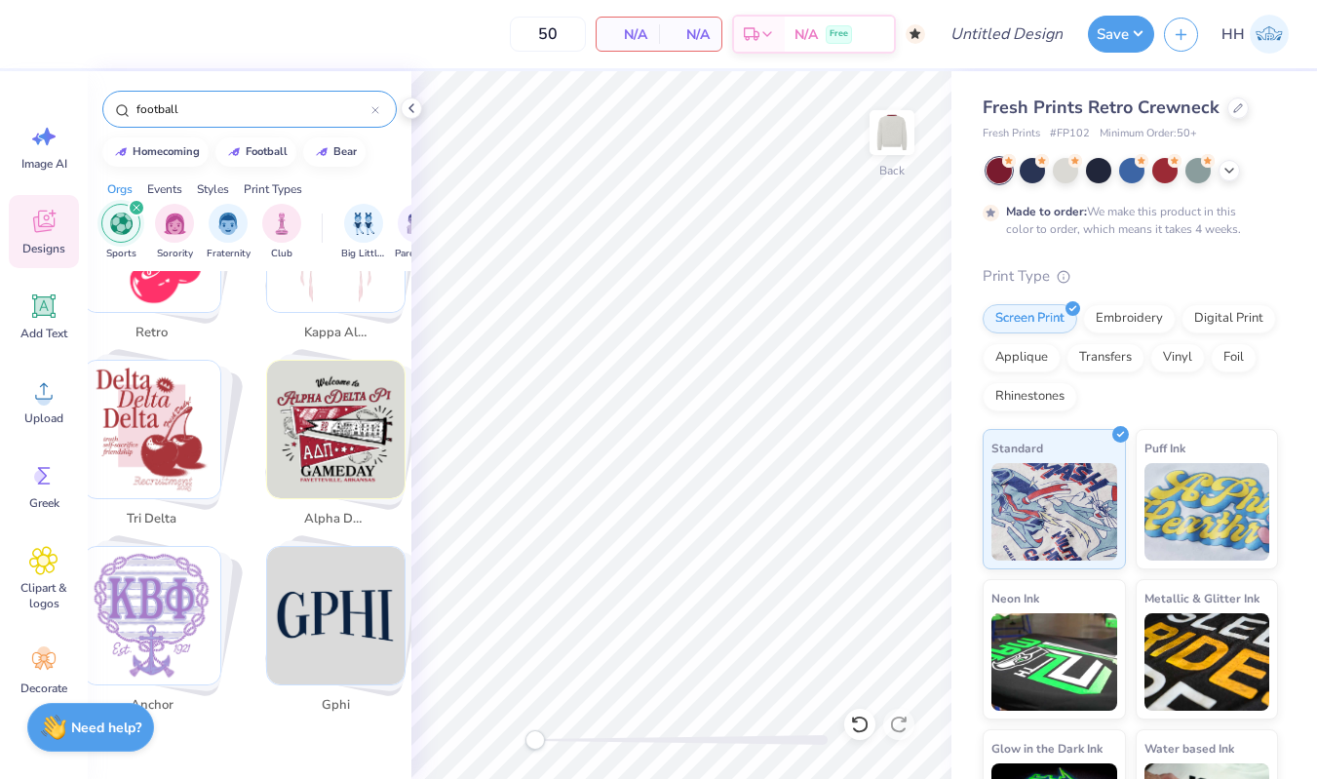
click at [334, 442] on img "Stack Card Button alpha delta pi" at bounding box center [335, 429] width 137 height 137
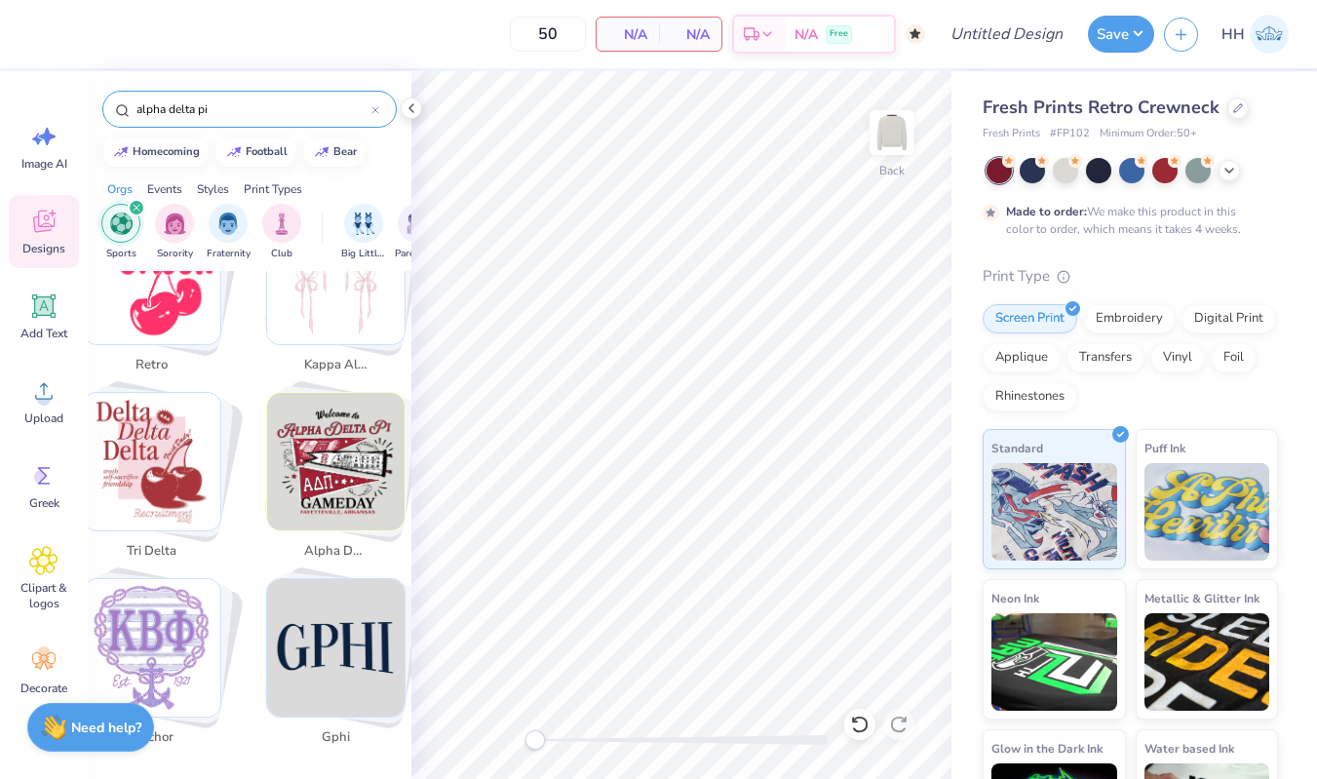
scroll to position [4538, 0]
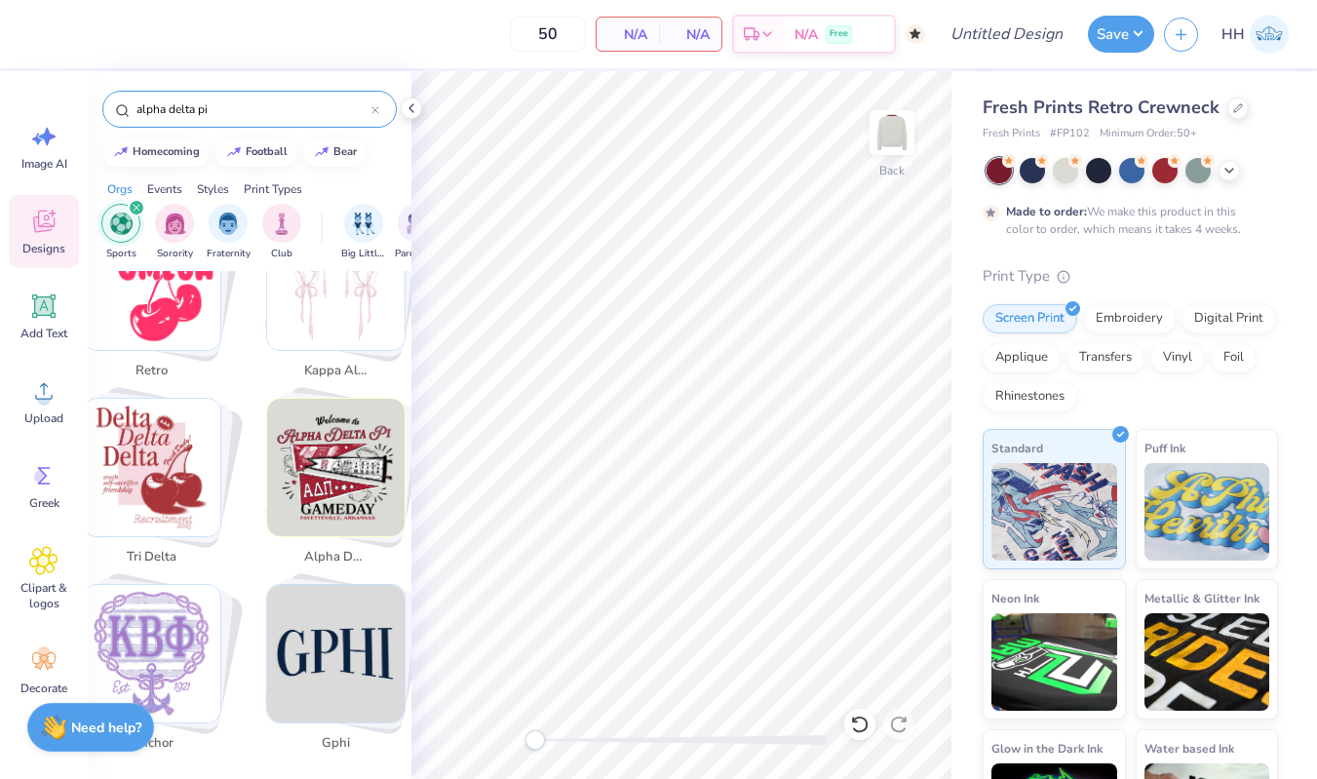
click at [175, 470] on img "Stack Card Button tri delta" at bounding box center [152, 467] width 137 height 137
type input "tri delta"
click at [119, 220] on img "filter for Sports" at bounding box center [121, 224] width 22 height 22
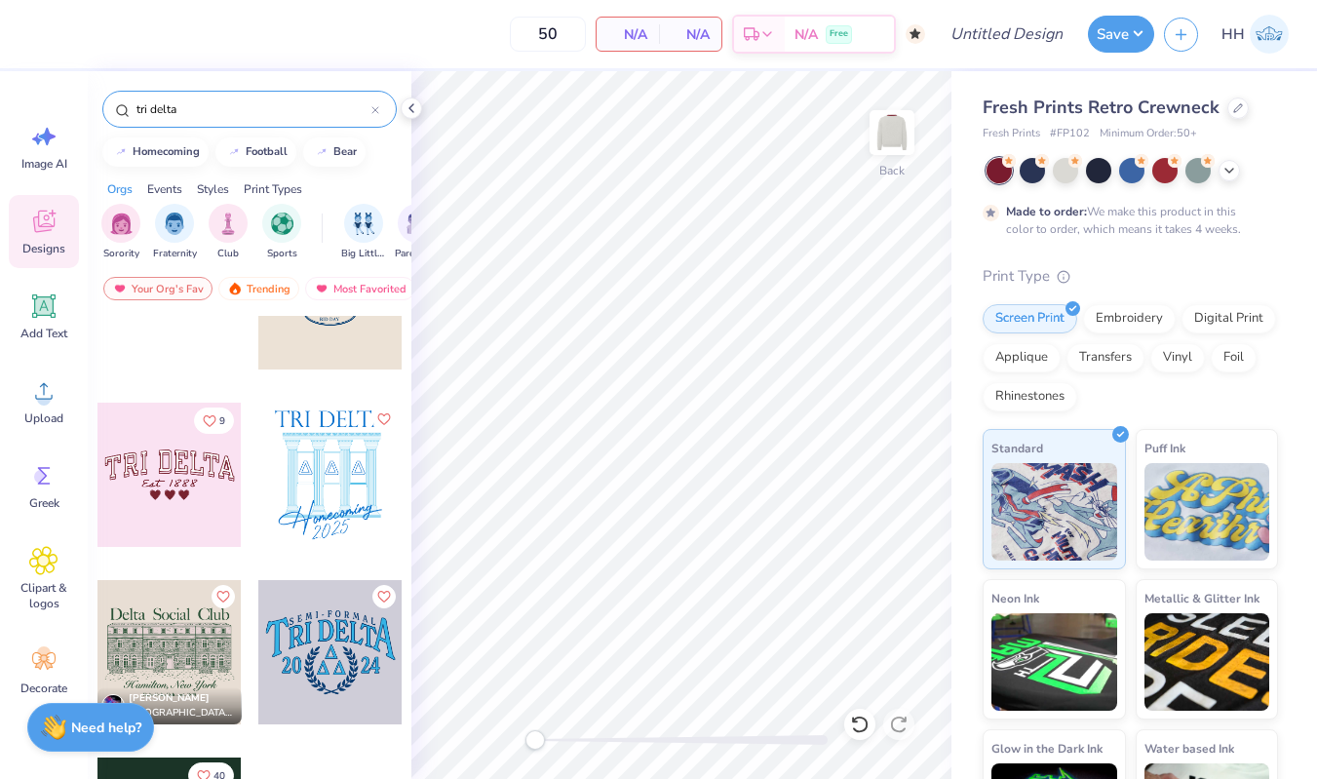
scroll to position [174, 0]
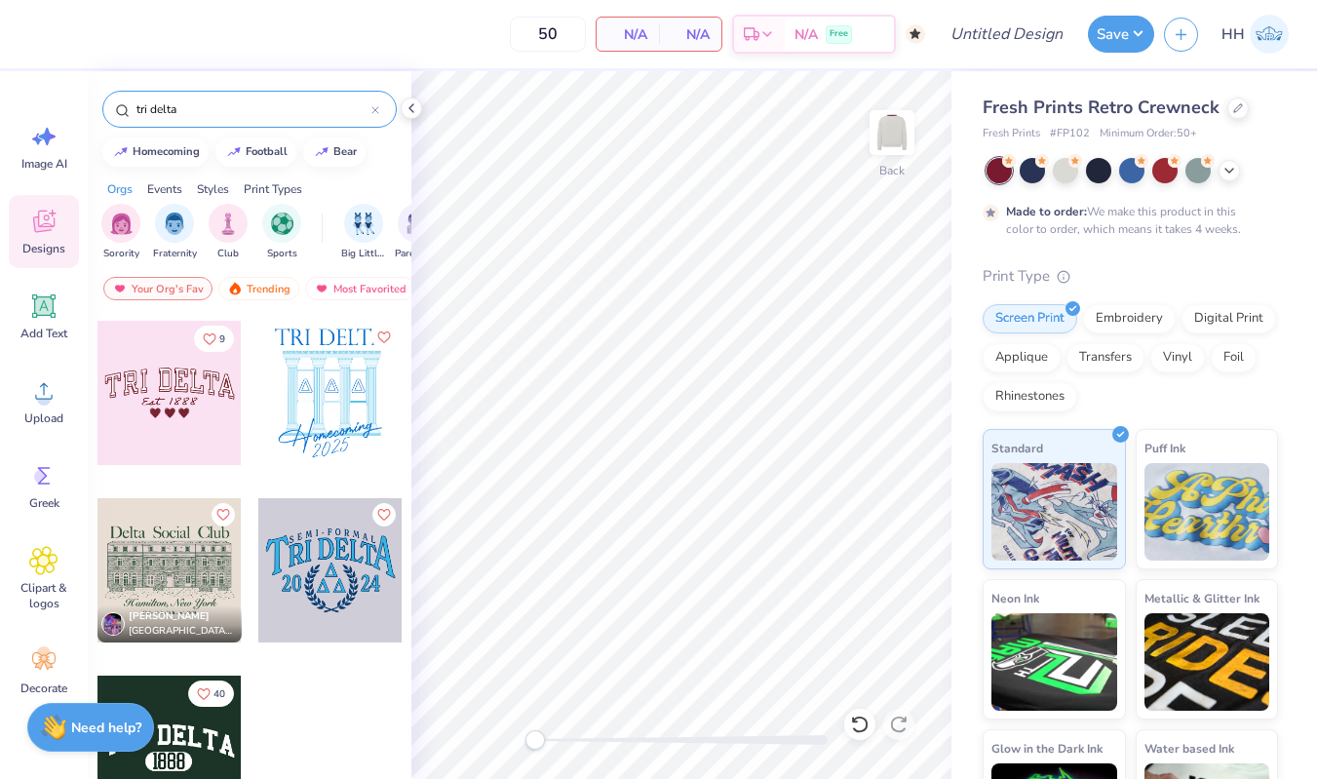
click at [202, 578] on div at bounding box center [170, 570] width 144 height 144
